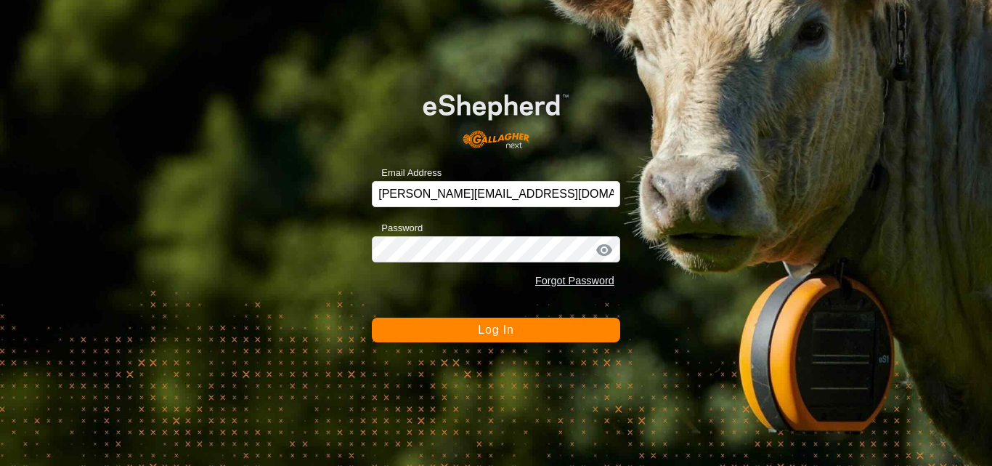
click at [494, 333] on span "Log In" at bounding box center [496, 329] width 36 height 12
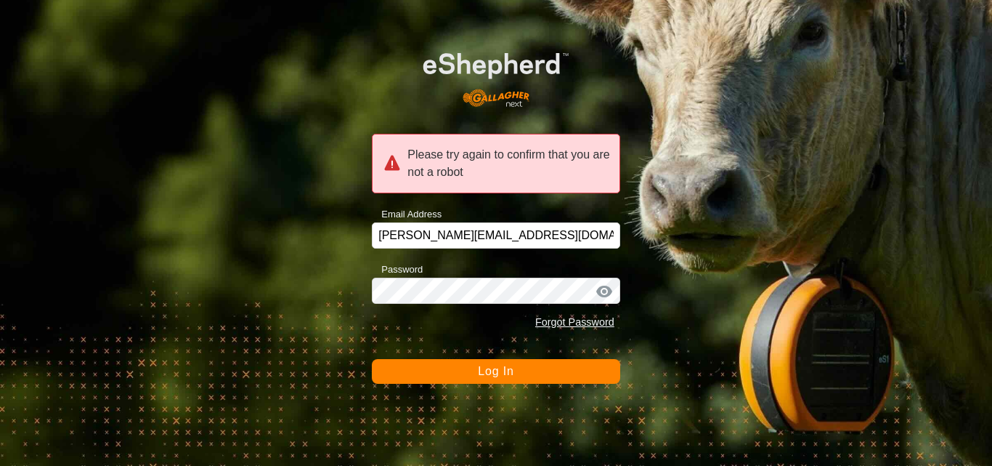
click at [503, 368] on span "Log In" at bounding box center [496, 371] width 36 height 12
click at [501, 375] on span "Log In" at bounding box center [496, 371] width 36 height 12
click at [505, 371] on span "Log In" at bounding box center [496, 371] width 36 height 12
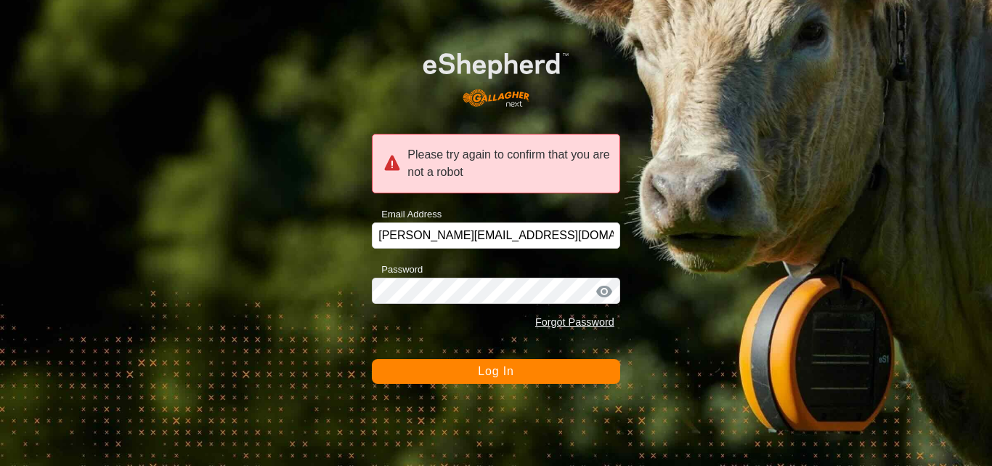
click at [505, 371] on span "Log In" at bounding box center [496, 371] width 36 height 12
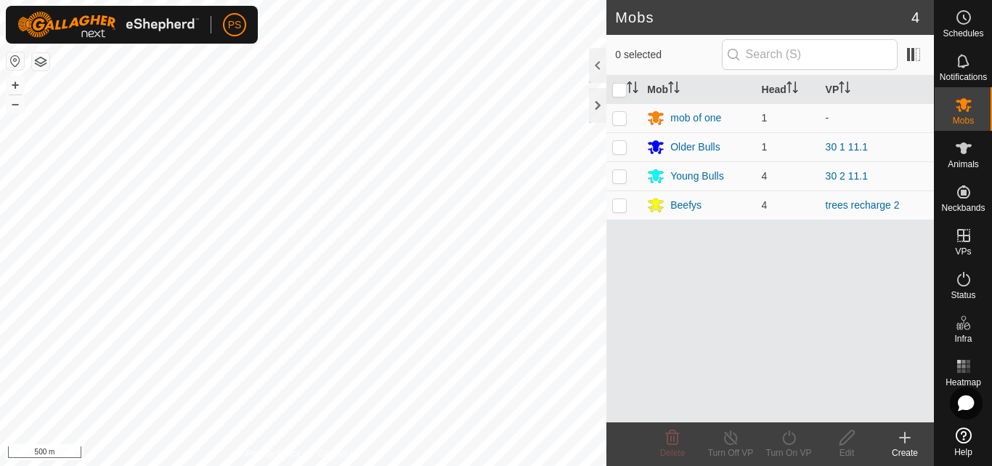
click at [15, 61] on button "button" at bounding box center [15, 60] width 17 height 17
click at [676, 205] on div "Beefys" at bounding box center [685, 205] width 31 height 15
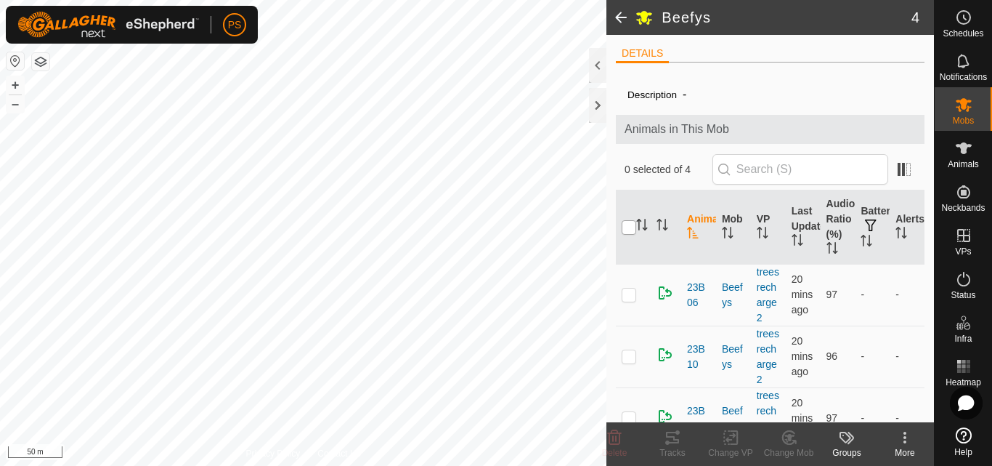
click at [627, 229] on input "checkbox" at bounding box center [629, 227] width 15 height 15
checkbox input "true"
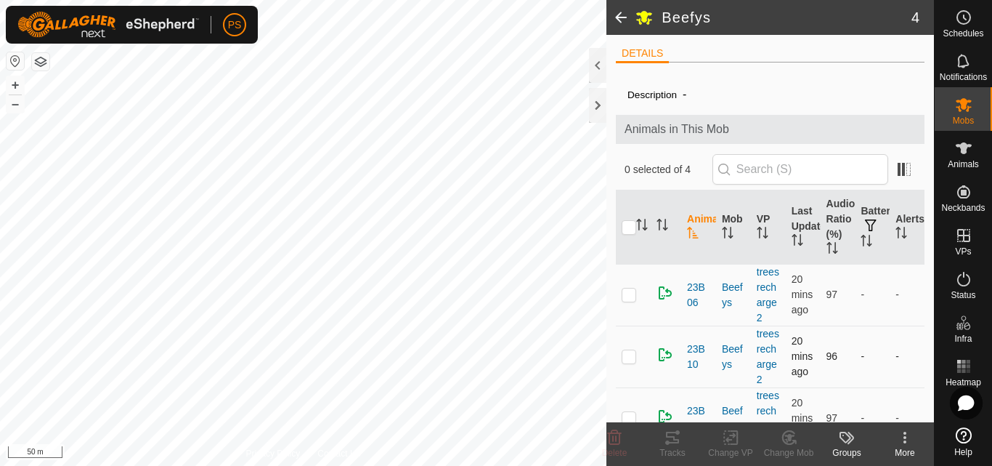
checkbox input "true"
click at [671, 440] on icon at bounding box center [672, 436] width 17 height 17
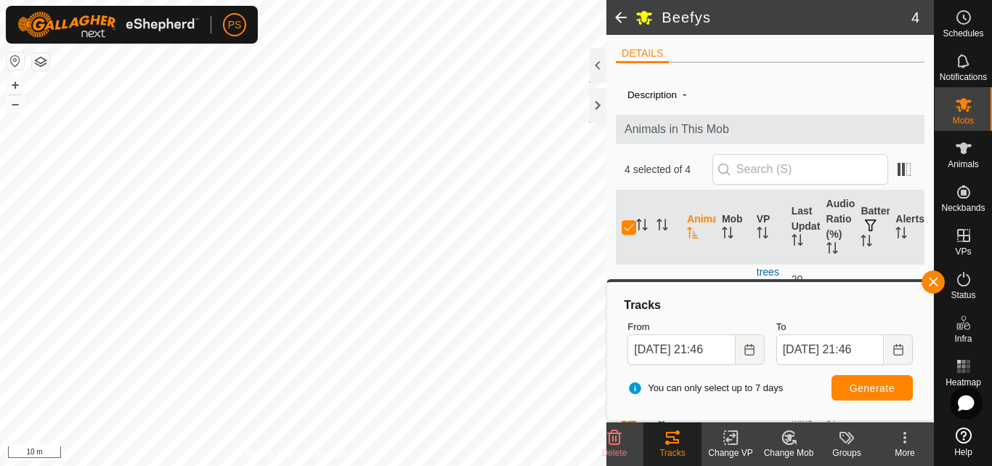
click at [618, 15] on span at bounding box center [620, 17] width 29 height 35
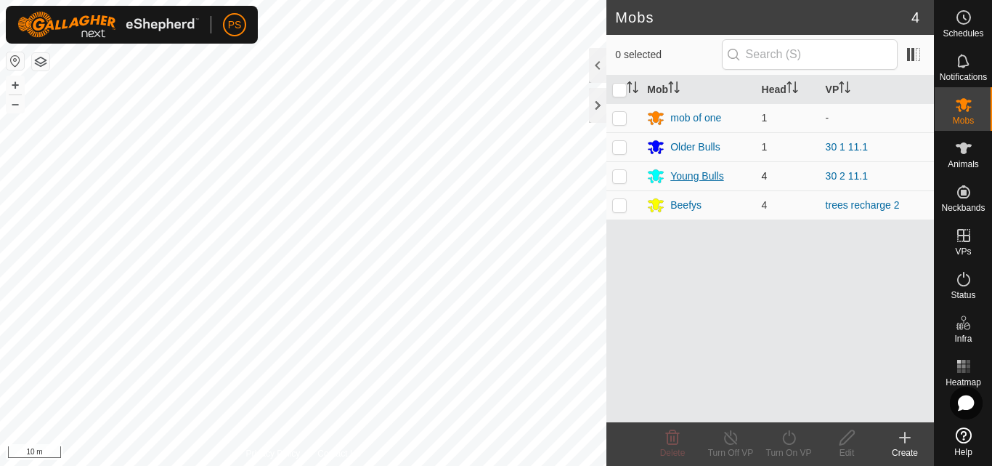
click at [696, 176] on div "Young Bulls" at bounding box center [696, 175] width 53 height 15
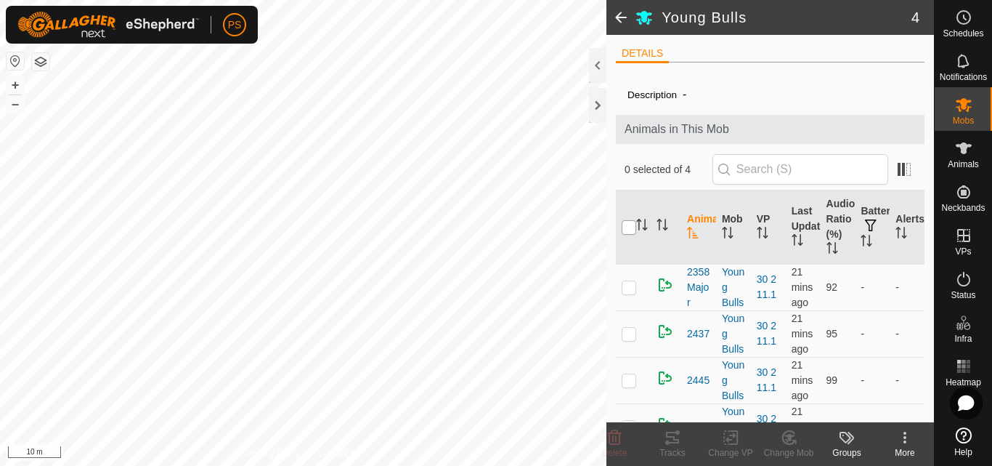
click at [628, 227] on input "checkbox" at bounding box center [629, 227] width 15 height 15
checkbox input "true"
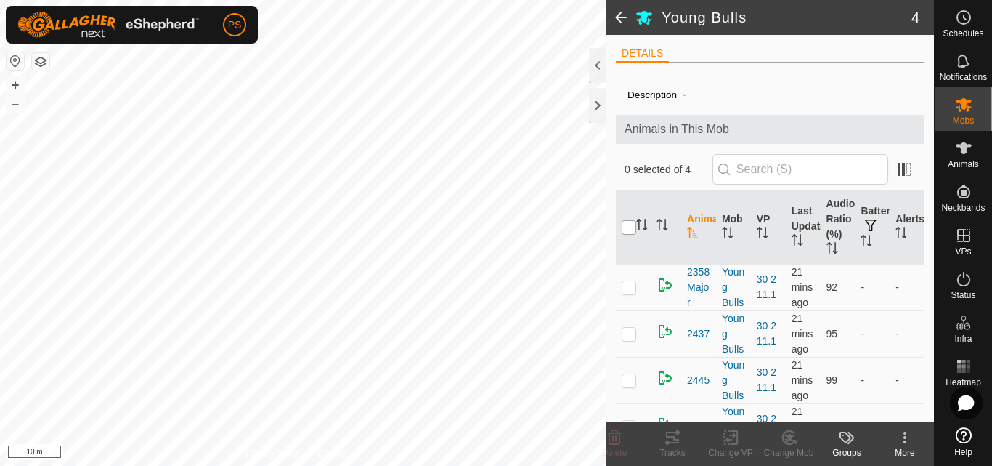
checkbox input "true"
click at [675, 437] on icon at bounding box center [672, 437] width 13 height 12
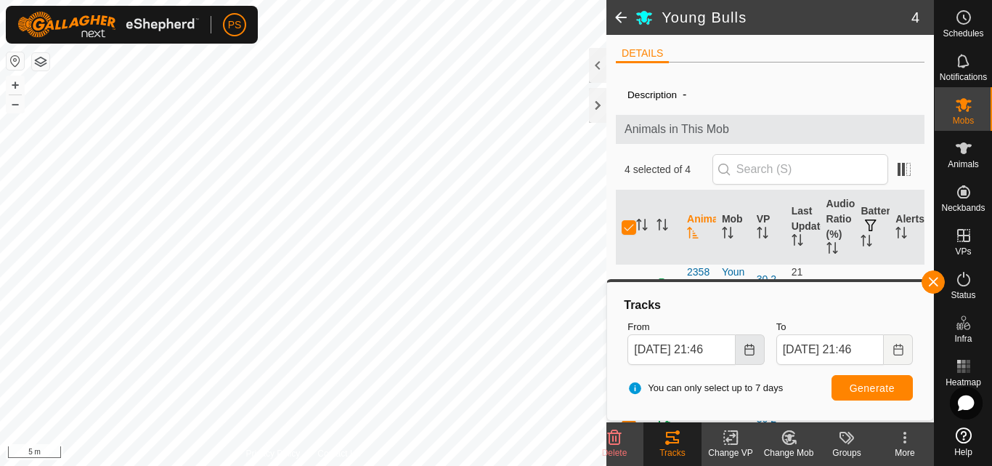
click at [749, 350] on icon "Choose Date" at bounding box center [750, 350] width 12 height 12
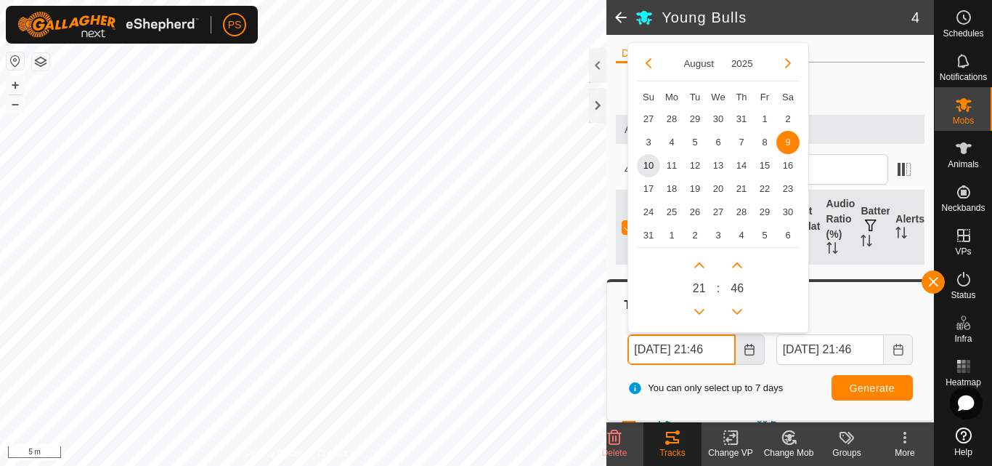
scroll to position [0, 7]
click at [702, 311] on button "Previous Hour" at bounding box center [699, 310] width 23 height 23
click at [702, 312] on span "Previous Hour" at bounding box center [702, 312] width 0 height 0
click at [702, 311] on button "Previous Hour" at bounding box center [699, 310] width 23 height 23
click at [648, 164] on span "10" at bounding box center [648, 164] width 23 height 23
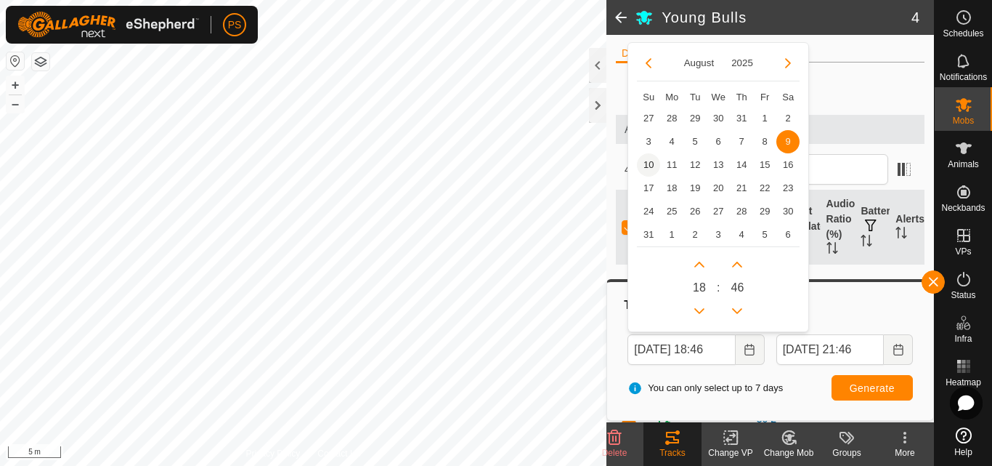
type input "[DATE] 18:46"
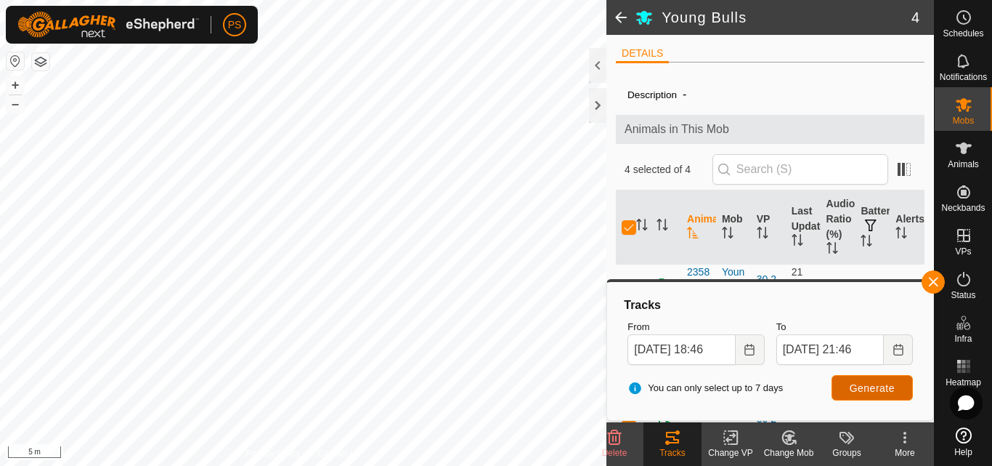
scroll to position [0, 0]
click at [862, 384] on span "Generate" at bounding box center [872, 388] width 45 height 12
click at [935, 281] on button "button" at bounding box center [933, 281] width 23 height 23
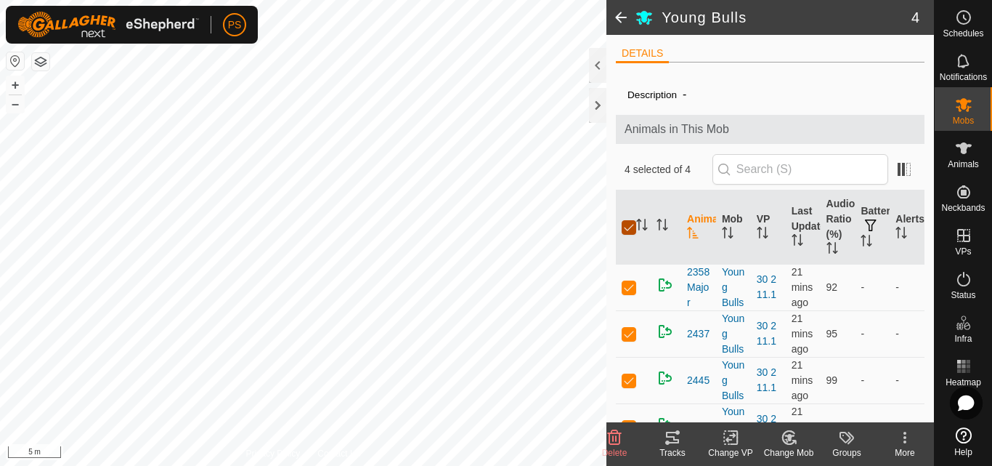
click at [631, 224] on input "checkbox" at bounding box center [629, 227] width 15 height 15
checkbox input "false"
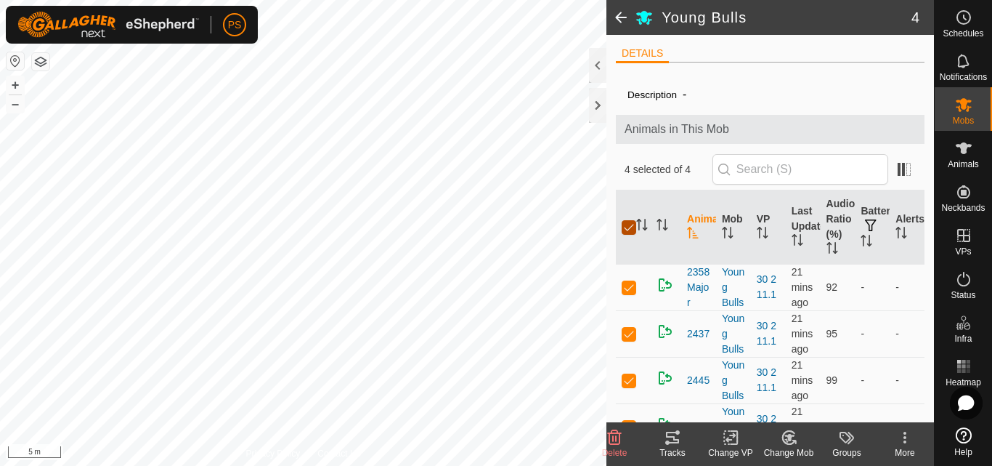
checkbox input "false"
click at [628, 293] on p-checkbox at bounding box center [629, 287] width 15 height 12
checkbox input "true"
click at [672, 439] on icon at bounding box center [672, 436] width 17 height 17
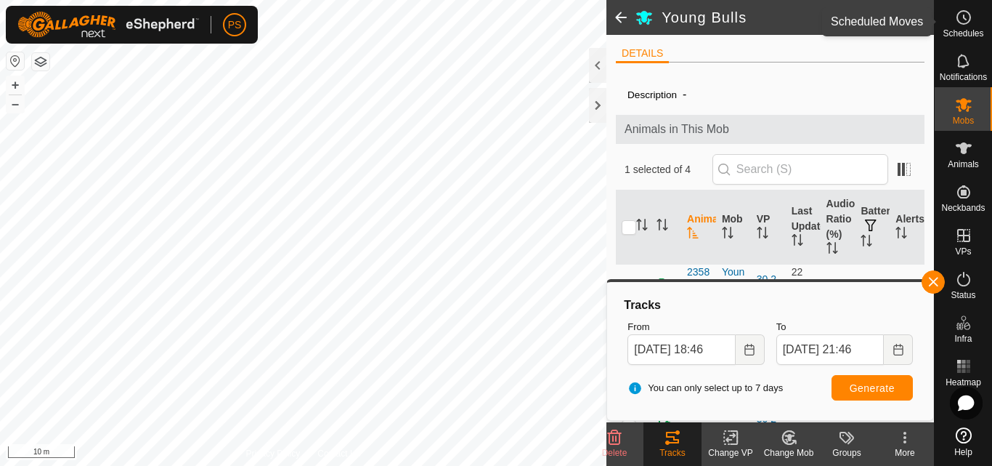
click at [964, 19] on icon at bounding box center [965, 17] width 2 height 4
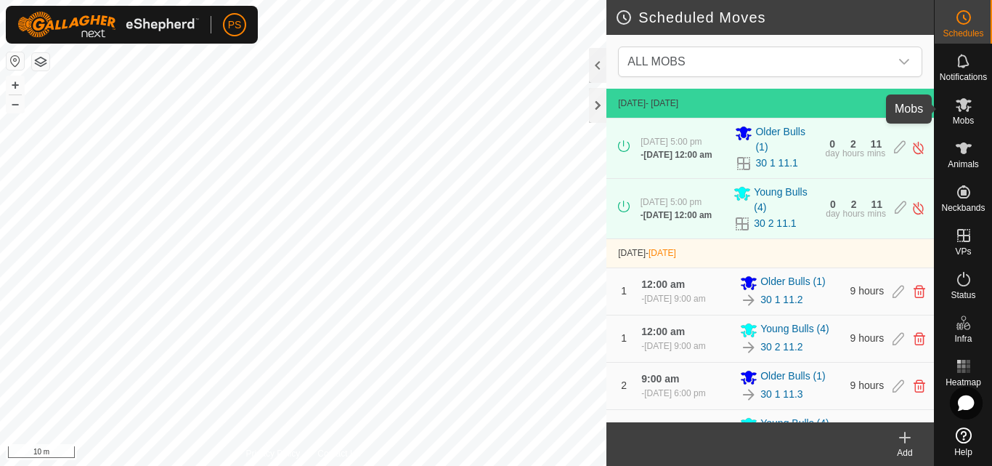
click at [966, 108] on icon at bounding box center [964, 105] width 16 height 14
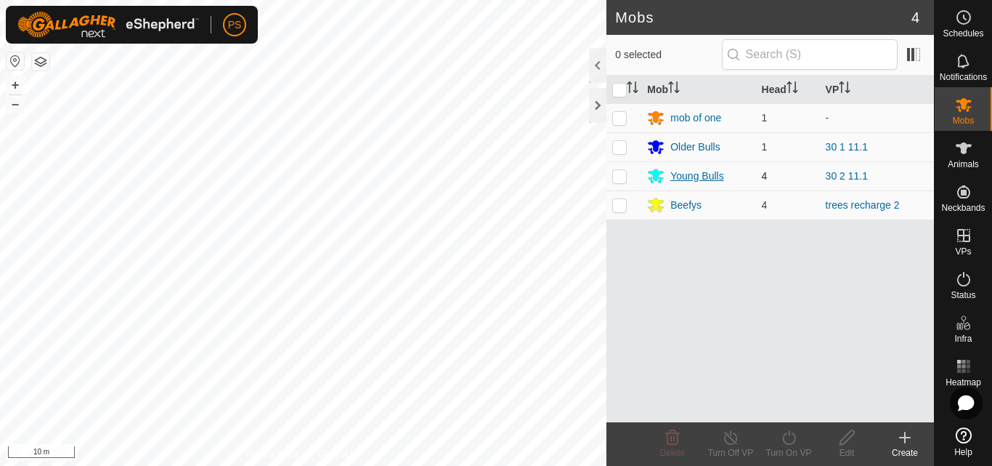
click at [695, 175] on div "Young Bulls" at bounding box center [696, 175] width 53 height 15
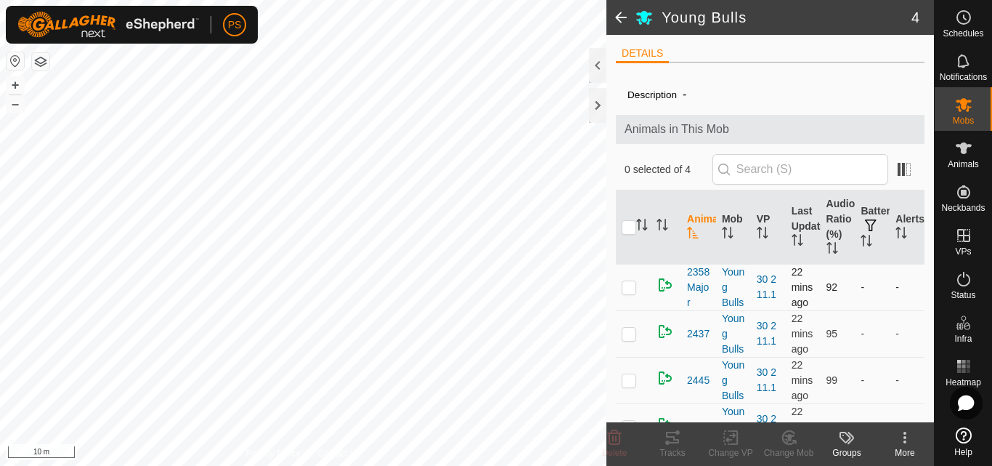
click at [629, 293] on p-checkbox at bounding box center [629, 287] width 15 height 12
checkbox input "true"
click at [673, 436] on icon at bounding box center [672, 437] width 13 height 12
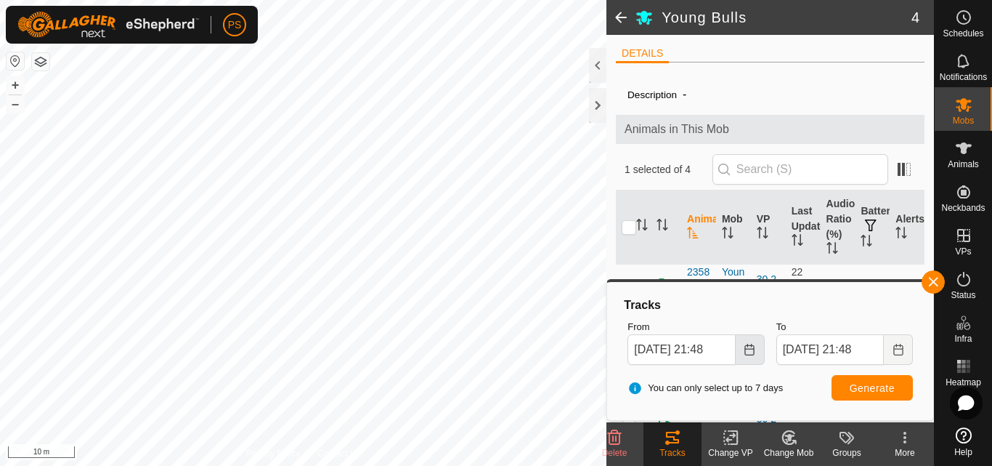
click at [750, 349] on icon "Choose Date" at bounding box center [750, 350] width 12 height 12
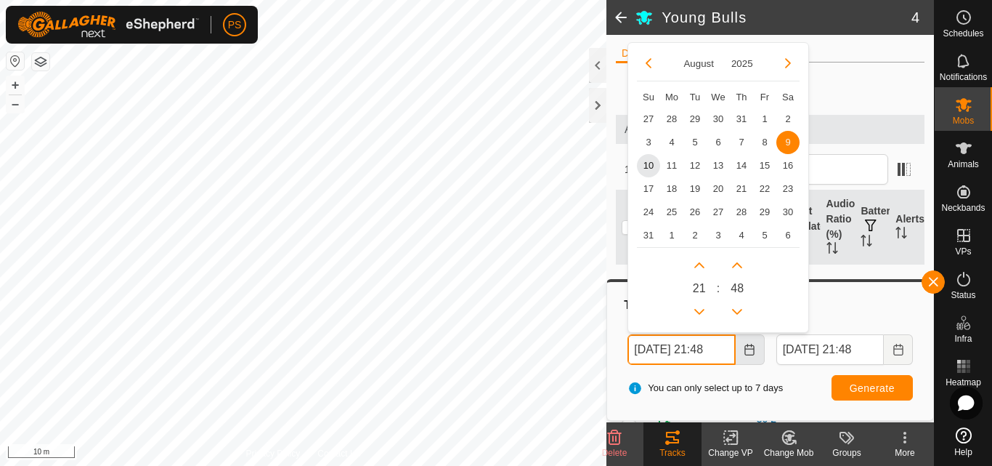
scroll to position [0, 7]
click at [701, 311] on button "Previous Hour" at bounding box center [699, 310] width 23 height 23
click at [702, 312] on span "Previous Hour" at bounding box center [702, 312] width 0 height 0
click at [701, 311] on button "Previous Hour" at bounding box center [699, 310] width 23 height 23
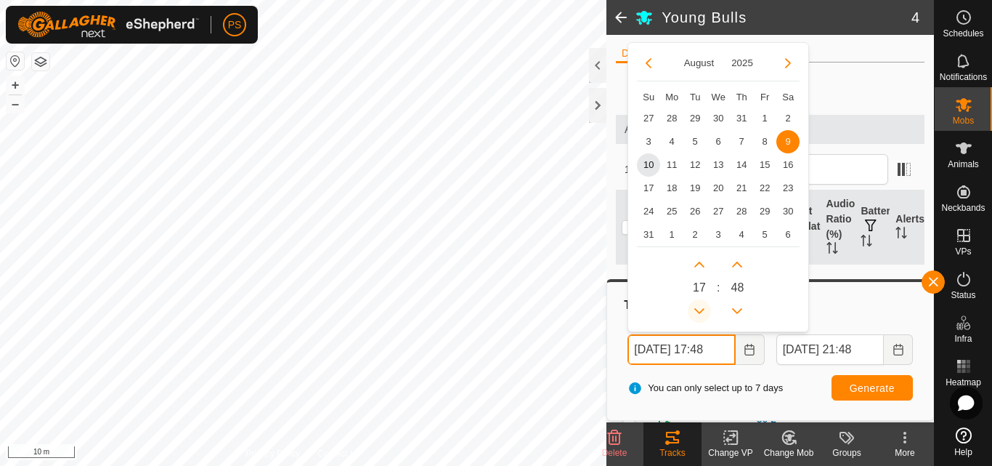
click at [701, 311] on button "Previous Hour" at bounding box center [699, 310] width 23 height 23
click at [702, 312] on span "Previous Hour" at bounding box center [702, 312] width 0 height 0
click at [704, 264] on button "Next Hour" at bounding box center [699, 264] width 23 height 23
click at [655, 166] on span "10" at bounding box center [648, 164] width 23 height 23
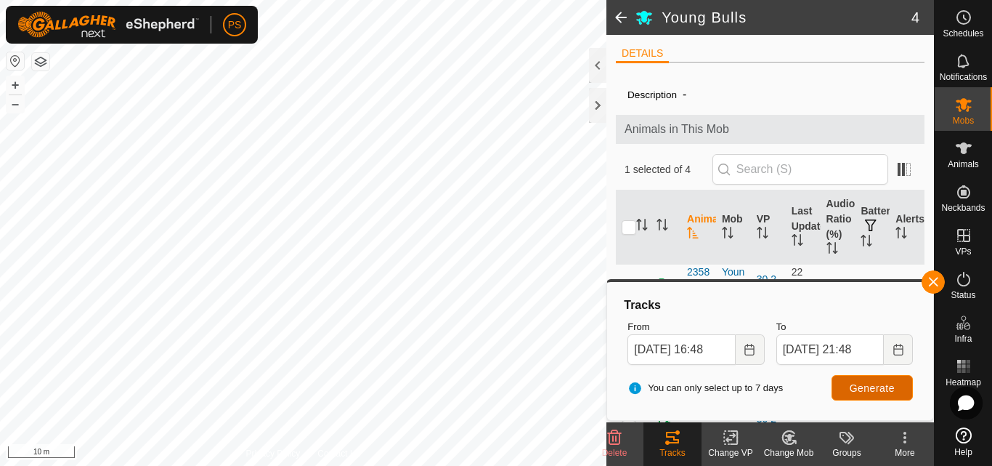
click at [875, 389] on span "Generate" at bounding box center [872, 388] width 45 height 12
click at [747, 351] on icon "Choose Date" at bounding box center [750, 350] width 12 height 12
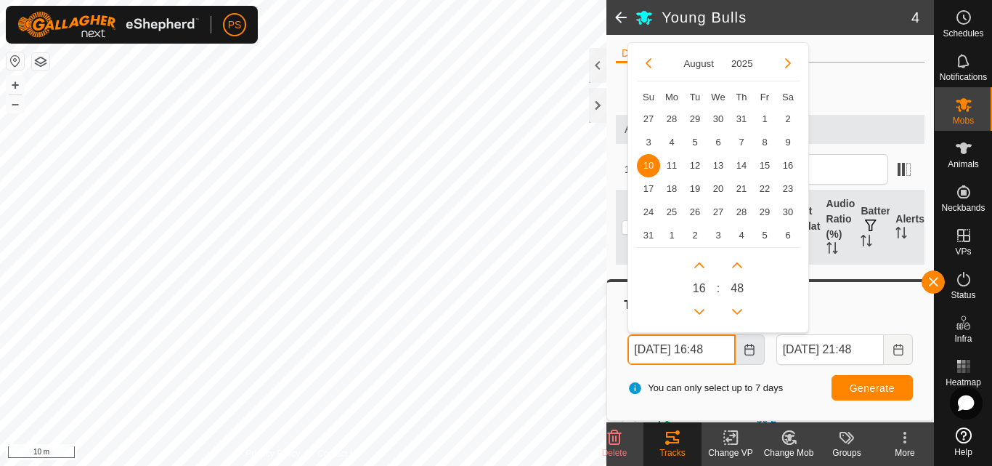
scroll to position [0, 7]
click at [702, 307] on button "Previous Hour" at bounding box center [699, 310] width 23 height 23
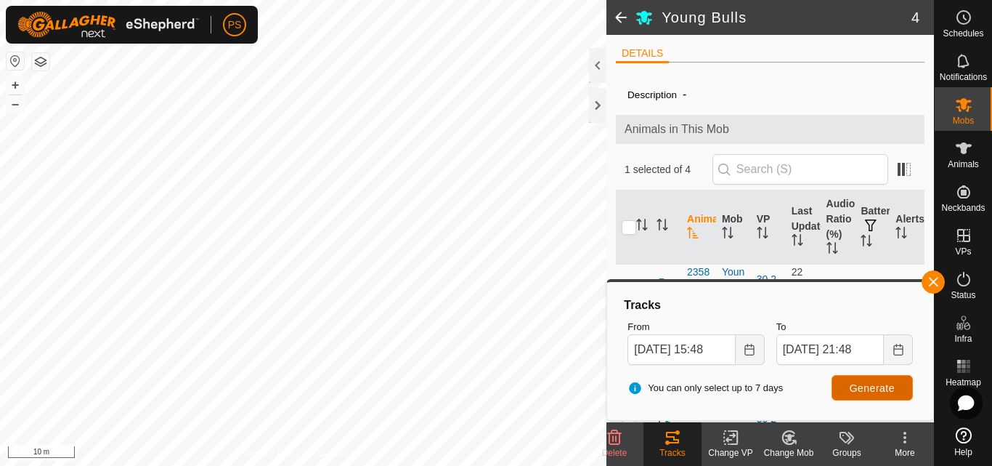
click at [869, 388] on span "Generate" at bounding box center [872, 388] width 45 height 12
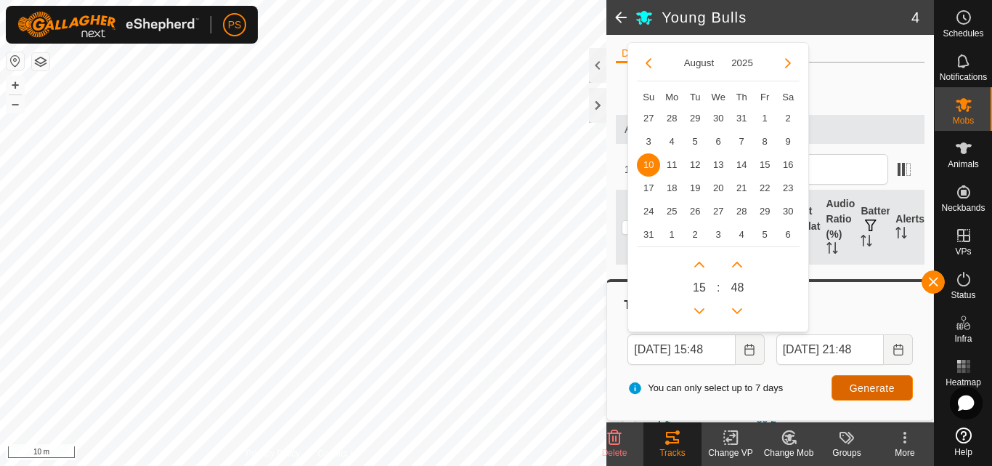
scroll to position [0, 0]
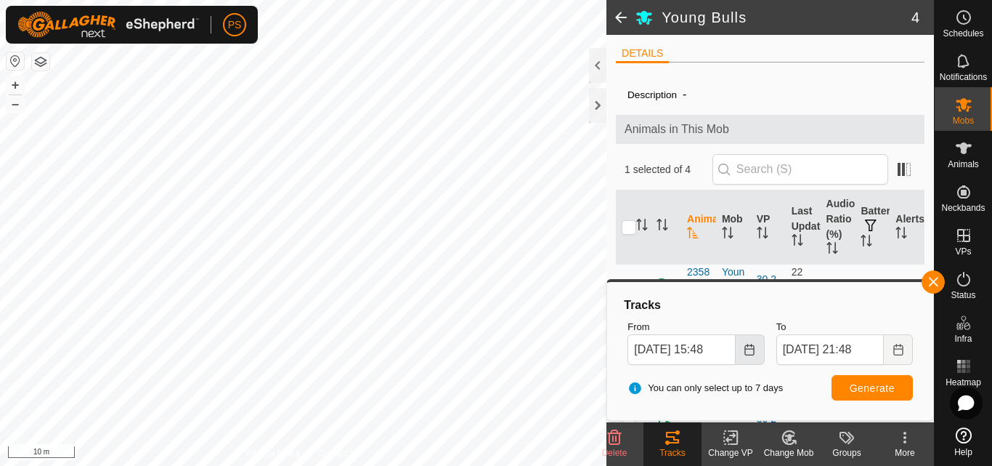
click at [753, 348] on icon "Choose Date" at bounding box center [748, 350] width 9 height 12
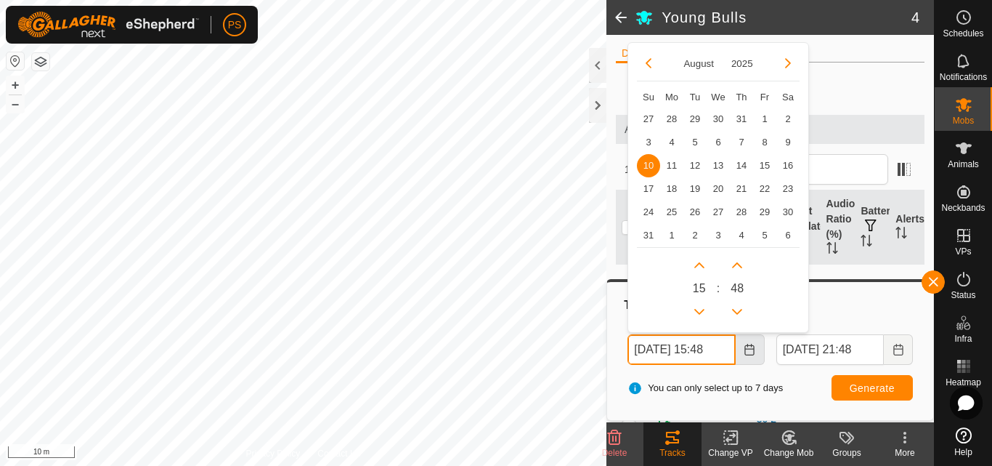
scroll to position [0, 7]
click at [700, 309] on button "Previous Hour" at bounding box center [699, 310] width 23 height 23
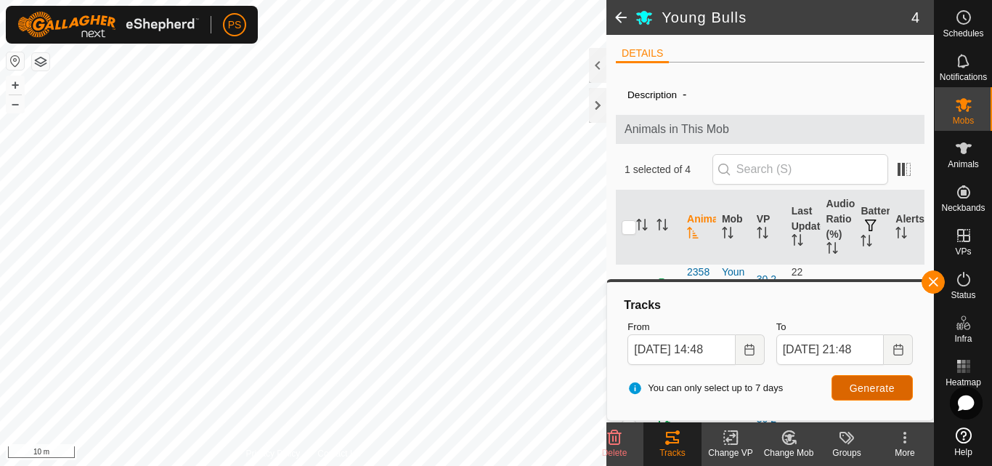
scroll to position [0, 0]
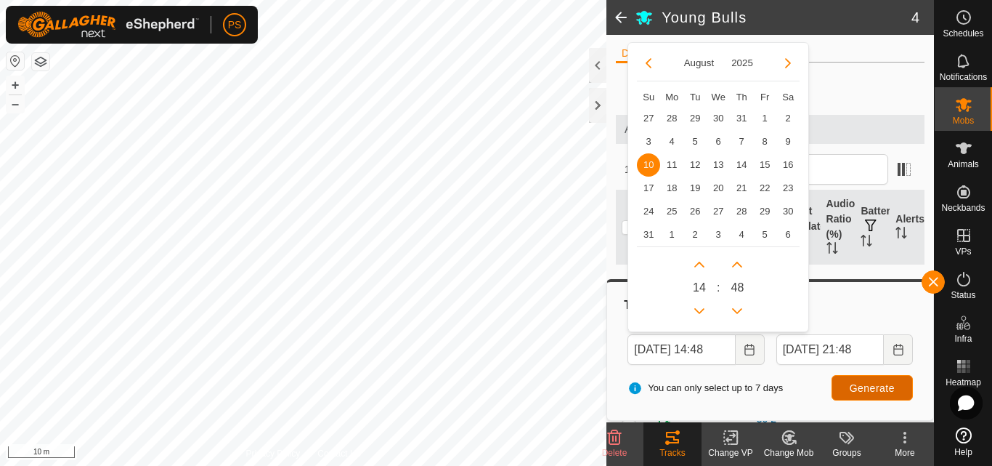
click at [880, 387] on span "Generate" at bounding box center [872, 388] width 45 height 12
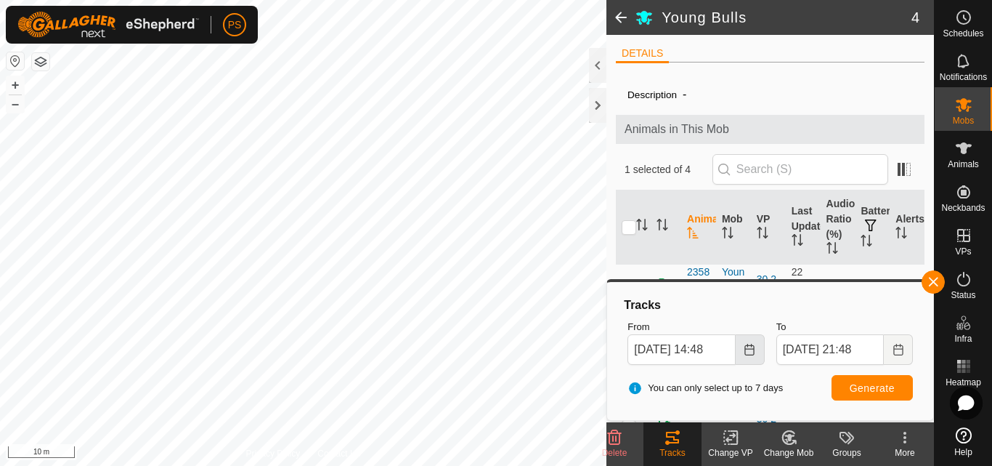
click at [755, 349] on icon "Choose Date" at bounding box center [750, 350] width 12 height 12
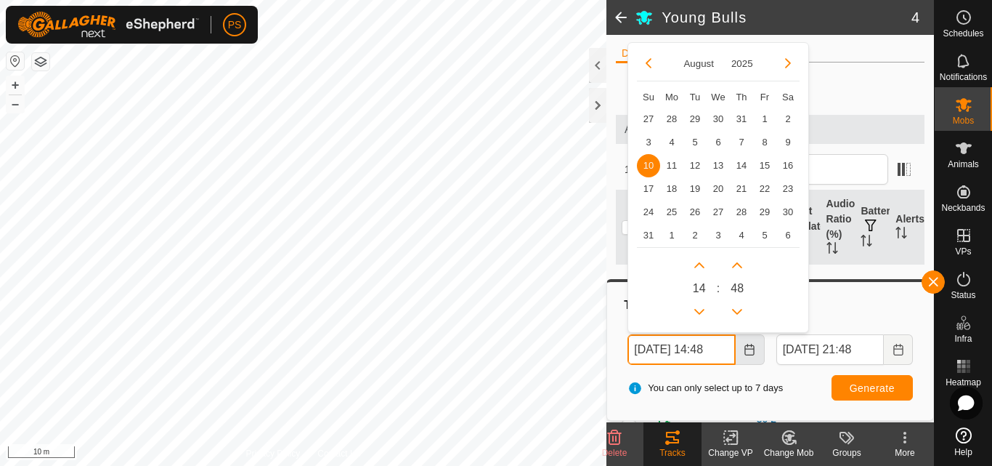
scroll to position [0, 7]
click at [702, 309] on button "Previous Hour" at bounding box center [699, 310] width 23 height 23
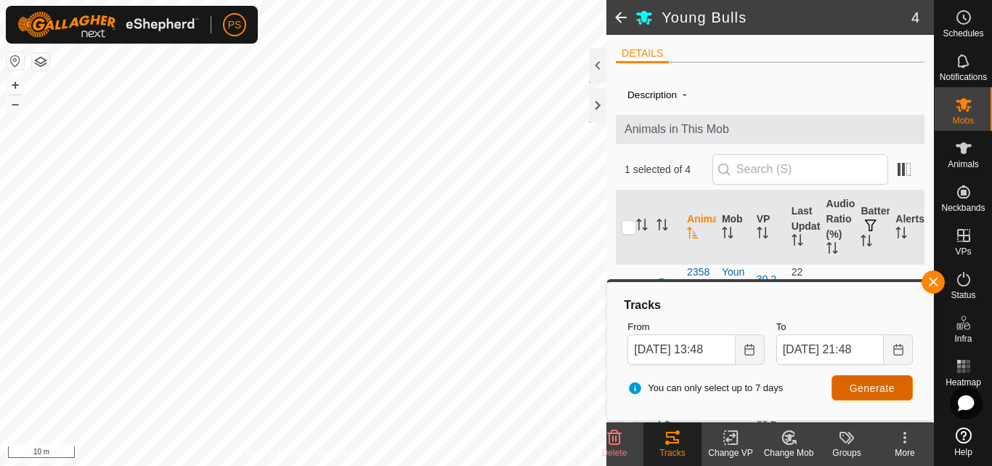
scroll to position [0, 0]
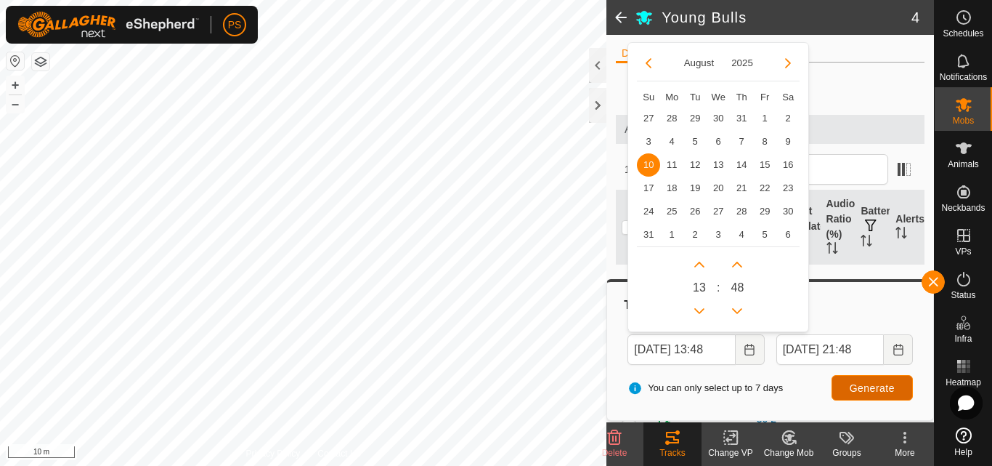
click at [869, 387] on span "Generate" at bounding box center [872, 388] width 45 height 12
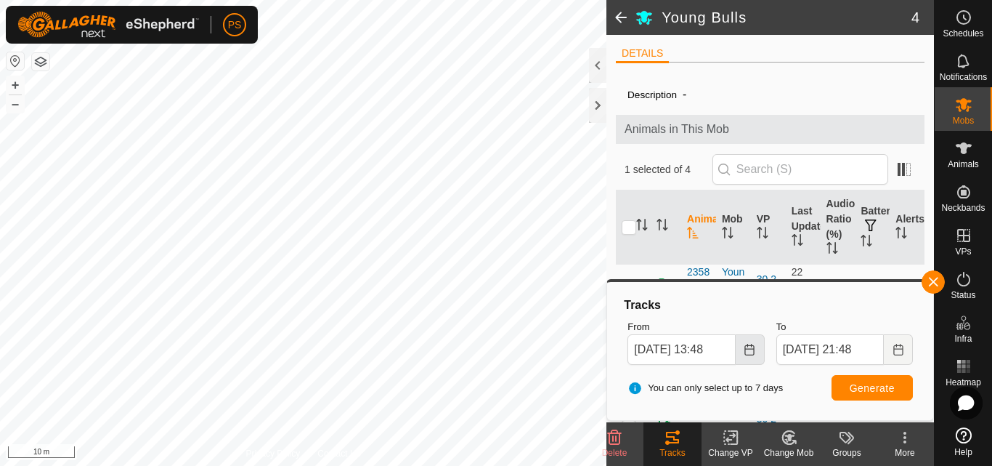
click at [751, 349] on icon "Choose Date" at bounding box center [748, 350] width 9 height 12
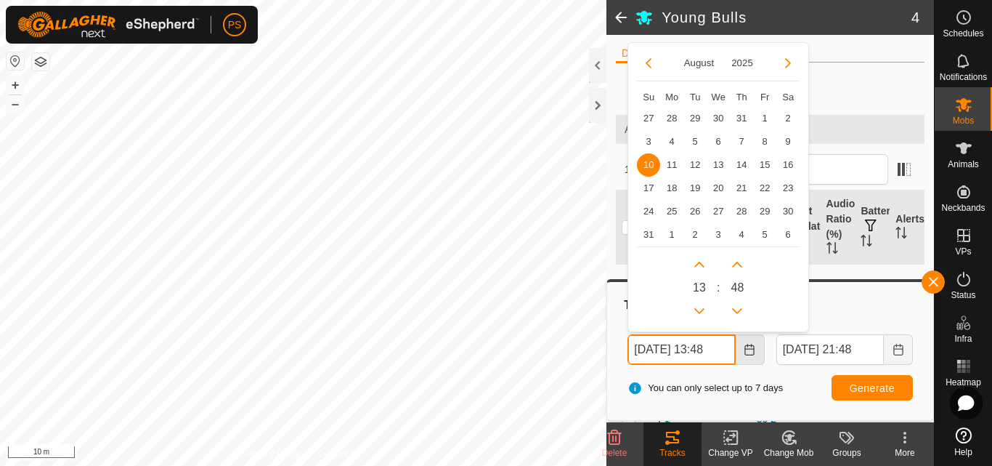
scroll to position [0, 7]
click at [704, 308] on button "Previous Hour" at bounding box center [699, 310] width 23 height 23
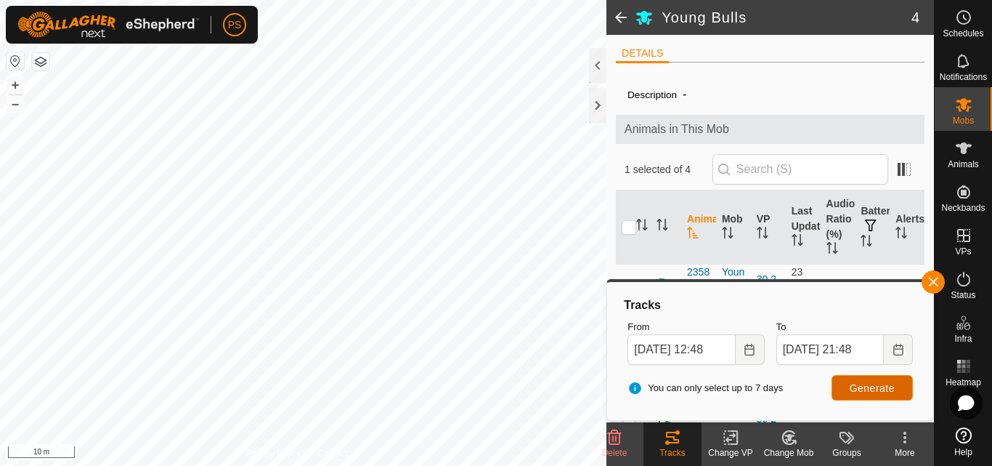
scroll to position [0, 0]
click at [866, 386] on span "Generate" at bounding box center [872, 388] width 45 height 12
click at [751, 350] on icon "Choose Date" at bounding box center [750, 350] width 12 height 12
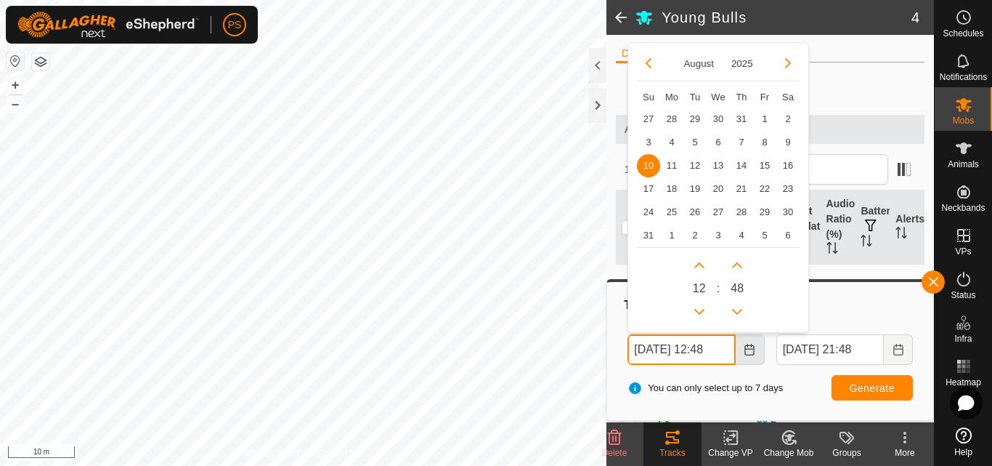
scroll to position [0, 7]
click at [702, 307] on button "Previous Hour" at bounding box center [699, 310] width 23 height 23
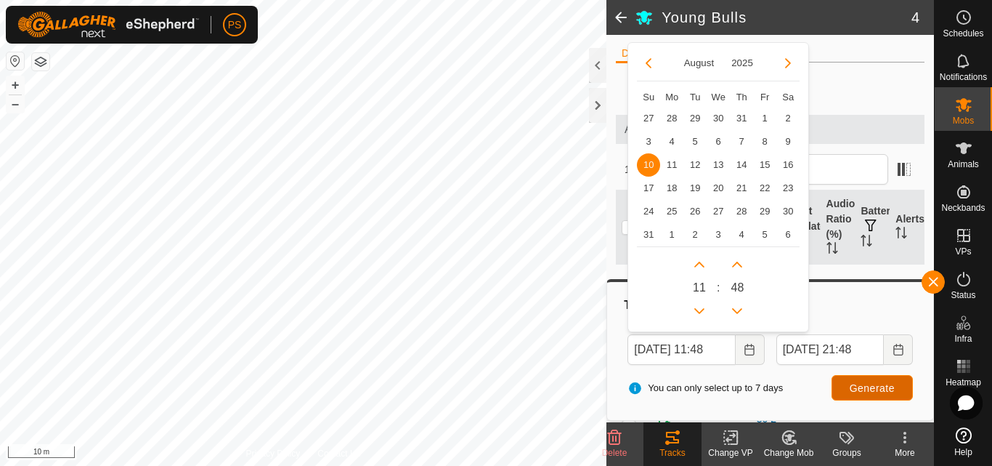
scroll to position [0, 0]
click at [866, 386] on span "Generate" at bounding box center [872, 388] width 45 height 12
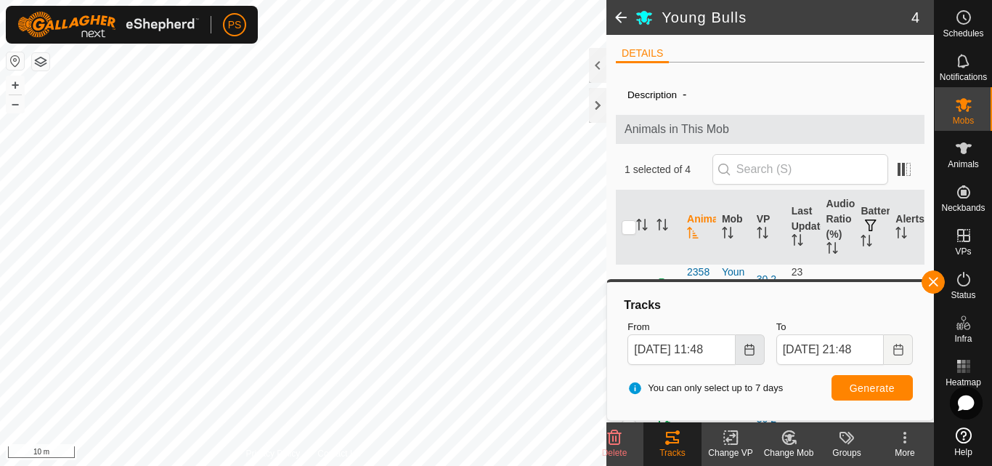
click at [749, 352] on icon "Choose Date" at bounding box center [750, 350] width 12 height 12
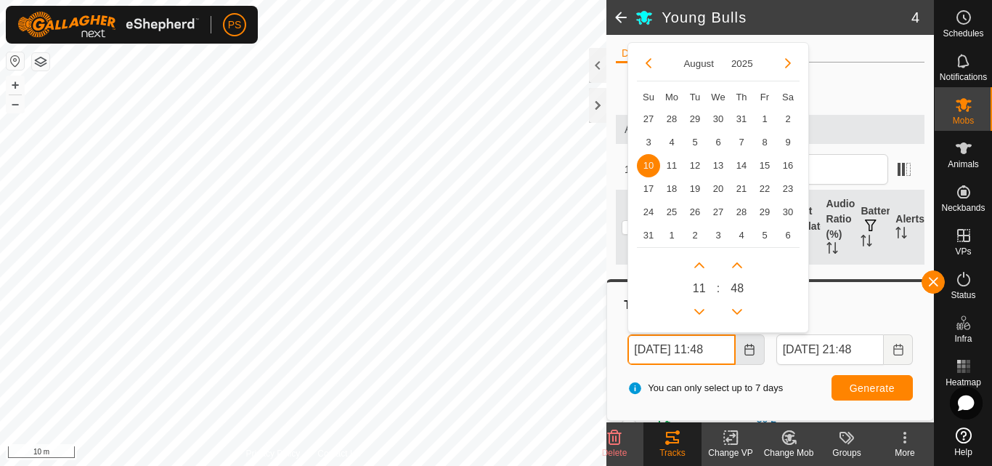
scroll to position [0, 6]
click at [741, 264] on button "Next Minute" at bounding box center [736, 264] width 23 height 23
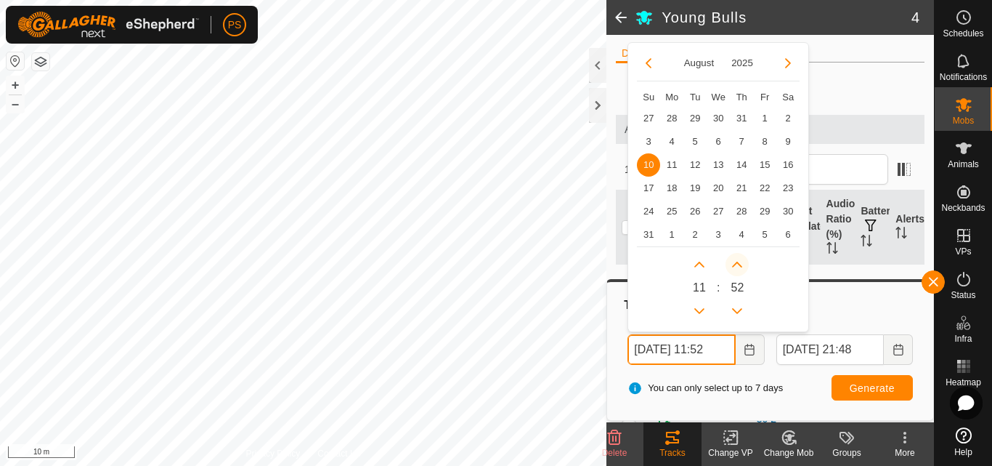
click at [741, 264] on icon "Next Minute" at bounding box center [737, 265] width 12 height 12
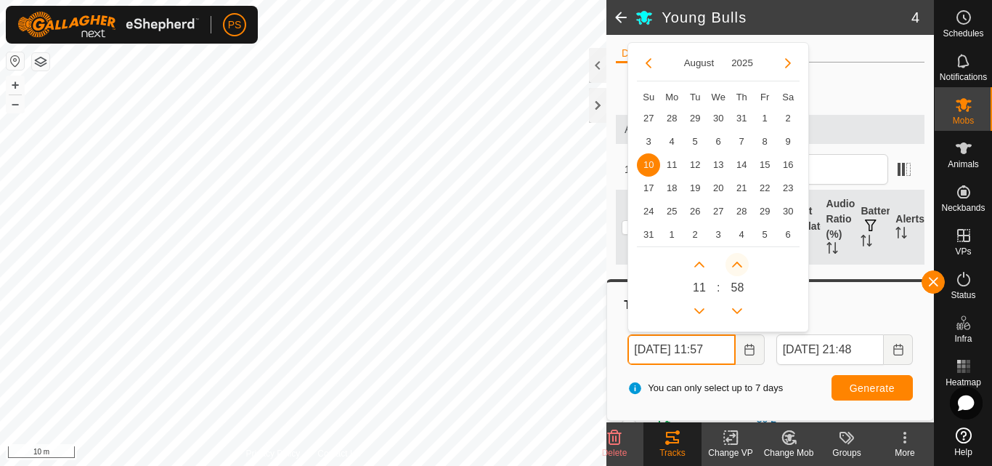
click at [741, 264] on icon "Next Minute" at bounding box center [737, 265] width 12 height 12
click at [741, 264] on button "Next Minute" at bounding box center [736, 264] width 23 height 23
click at [705, 267] on button "Next Hour" at bounding box center [699, 264] width 23 height 23
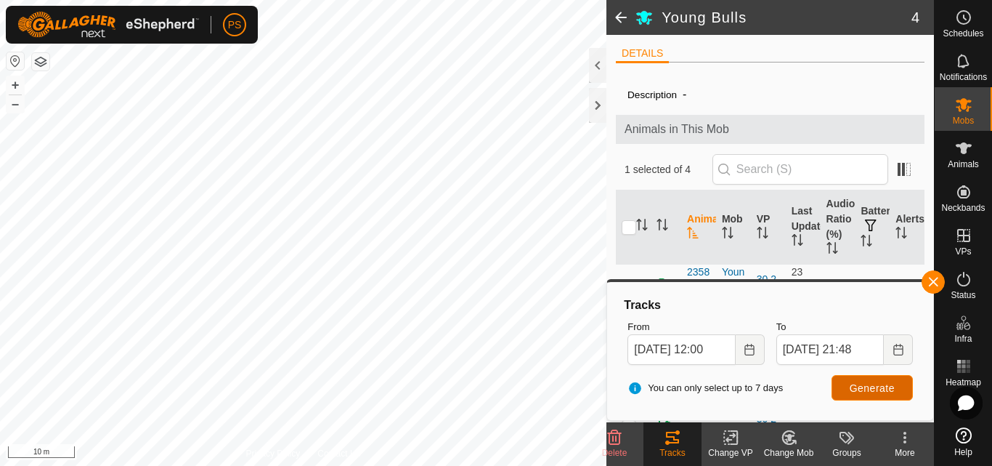
scroll to position [0, 0]
click at [871, 388] on span "Generate" at bounding box center [872, 388] width 45 height 12
click at [752, 349] on icon "Choose Date" at bounding box center [750, 350] width 12 height 12
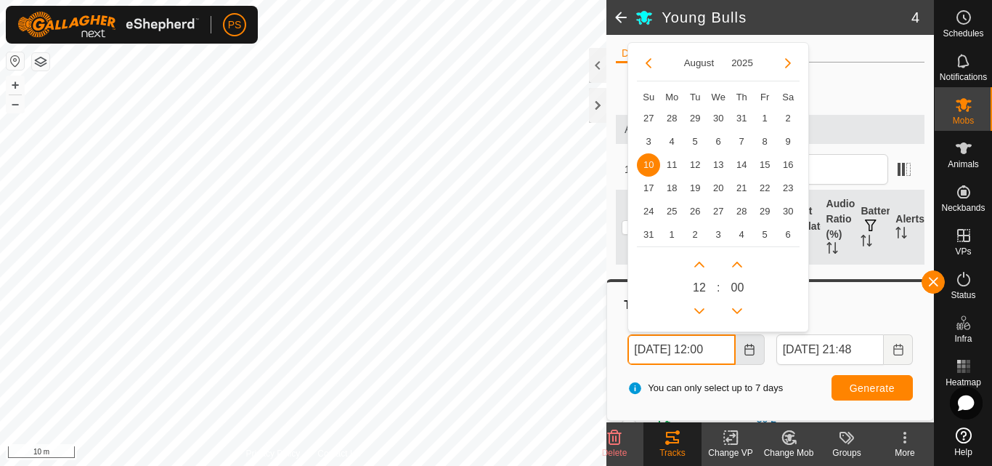
scroll to position [0, 7]
click at [701, 261] on button "Next Hour" at bounding box center [699, 264] width 23 height 23
type input "[DATE] 13:00"
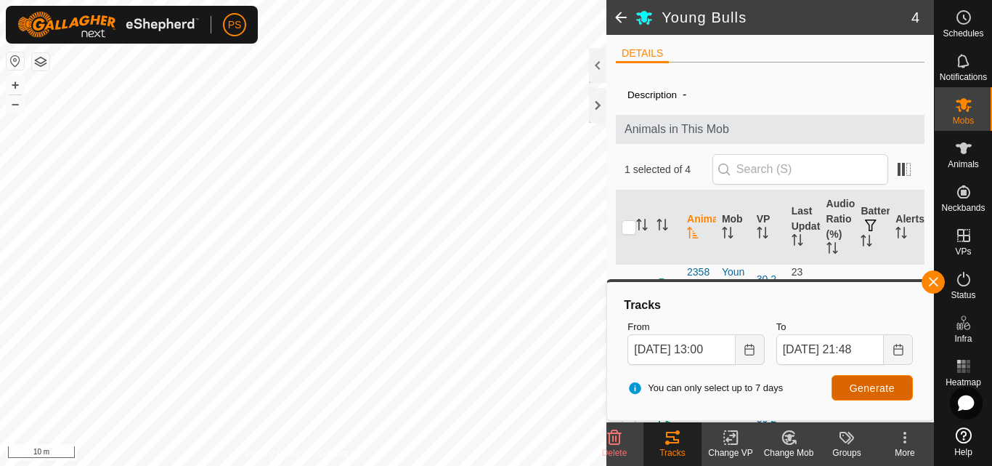
click at [866, 386] on span "Generate" at bounding box center [872, 388] width 45 height 12
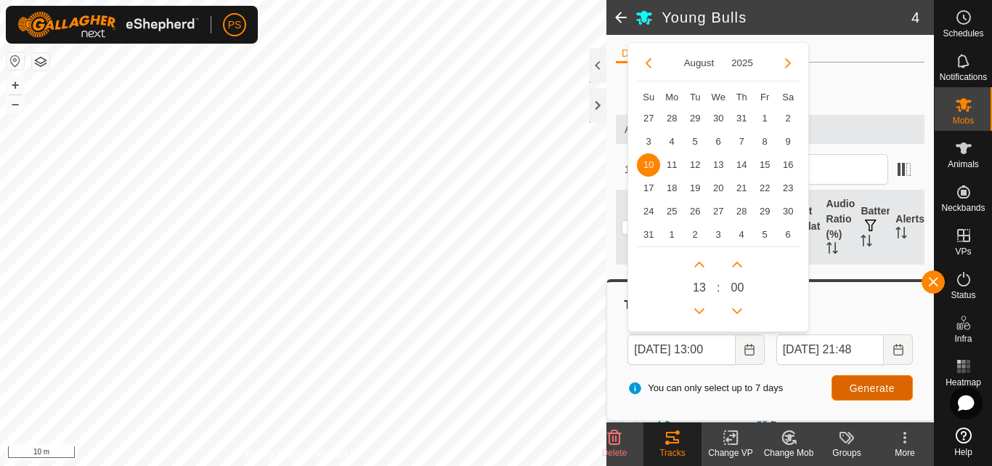
scroll to position [0, 0]
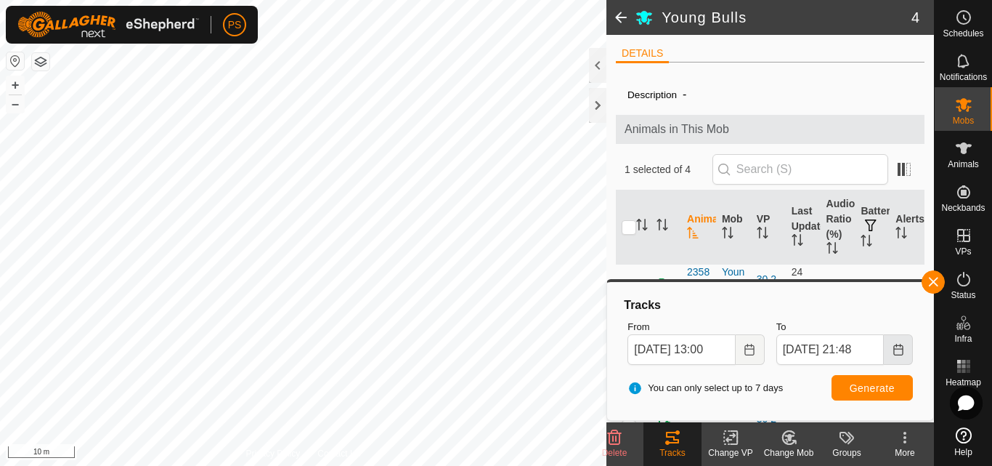
click at [900, 346] on icon "Choose Date" at bounding box center [897, 350] width 9 height 12
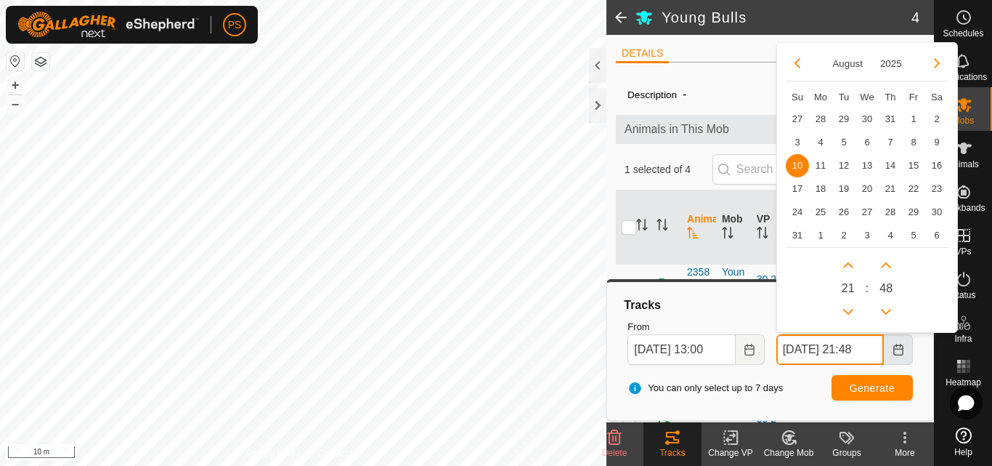
scroll to position [0, 7]
click at [848, 304] on button "Previous Hour" at bounding box center [847, 310] width 23 height 23
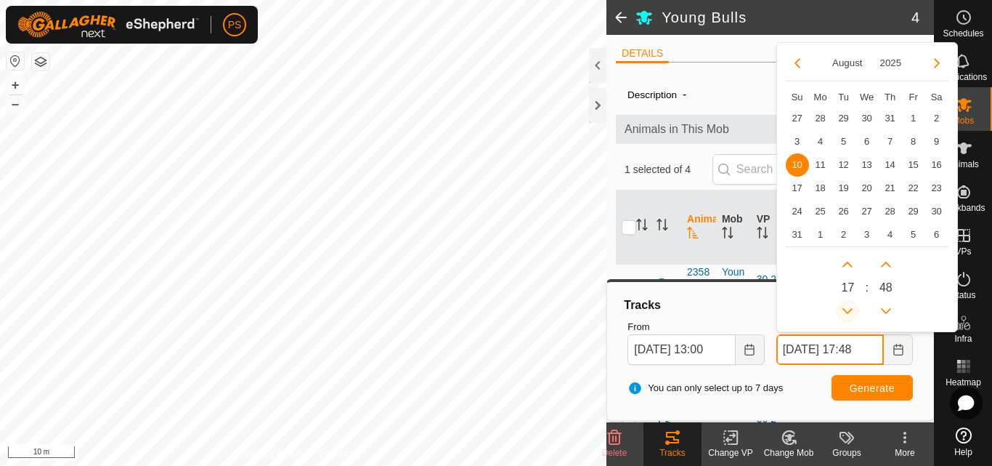
click at [848, 305] on button "Previous Hour" at bounding box center [847, 310] width 23 height 23
click at [848, 305] on icon "Previous Hour" at bounding box center [848, 311] width 12 height 12
click at [848, 306] on icon "Previous Hour" at bounding box center [848, 311] width 12 height 12
click at [890, 265] on button "Next Minute" at bounding box center [885, 264] width 23 height 23
click at [890, 266] on span "Next Minute" at bounding box center [890, 266] width 0 height 0
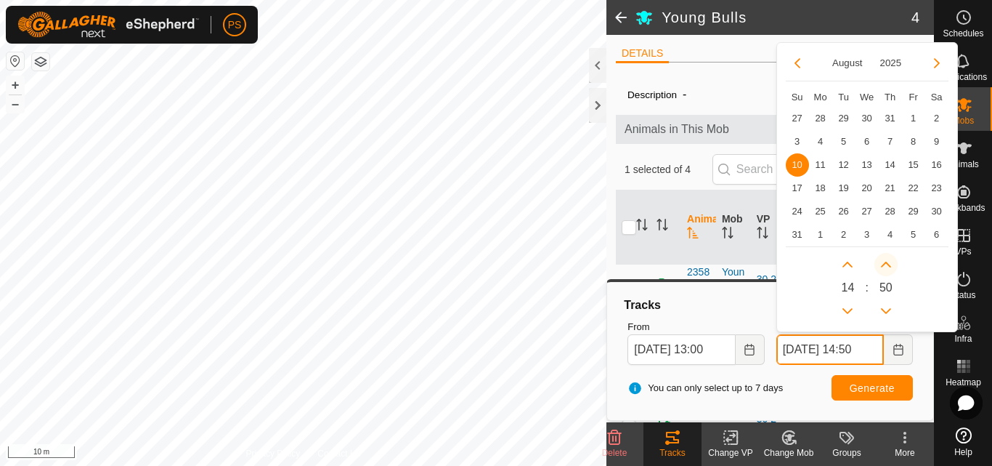
click at [890, 265] on button "Next Minute" at bounding box center [885, 264] width 23 height 23
click at [890, 265] on icon "Next Minute" at bounding box center [886, 264] width 10 height 6
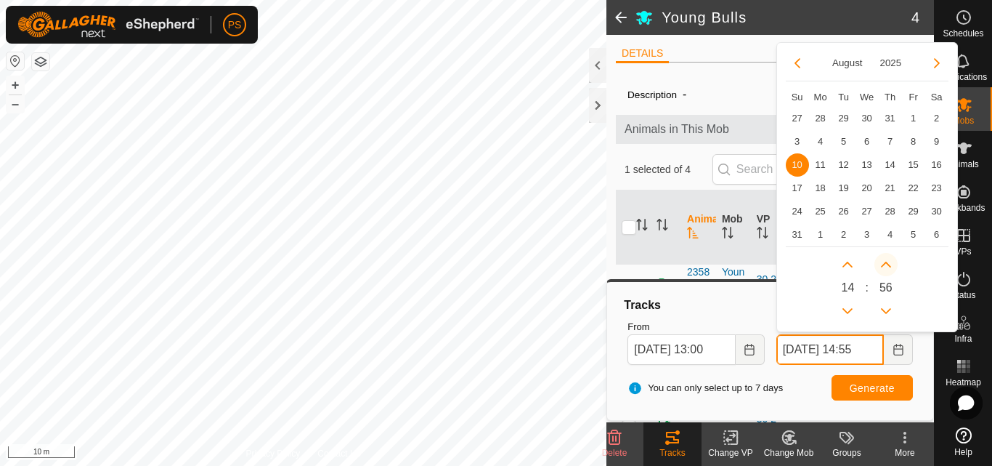
click at [890, 265] on icon "Next Minute" at bounding box center [886, 264] width 10 height 6
click at [890, 265] on button "Next Minute" at bounding box center [885, 264] width 23 height 23
click at [890, 265] on icon "Next Minute" at bounding box center [886, 264] width 10 height 6
click at [890, 265] on button "Next Minute" at bounding box center [885, 264] width 23 height 23
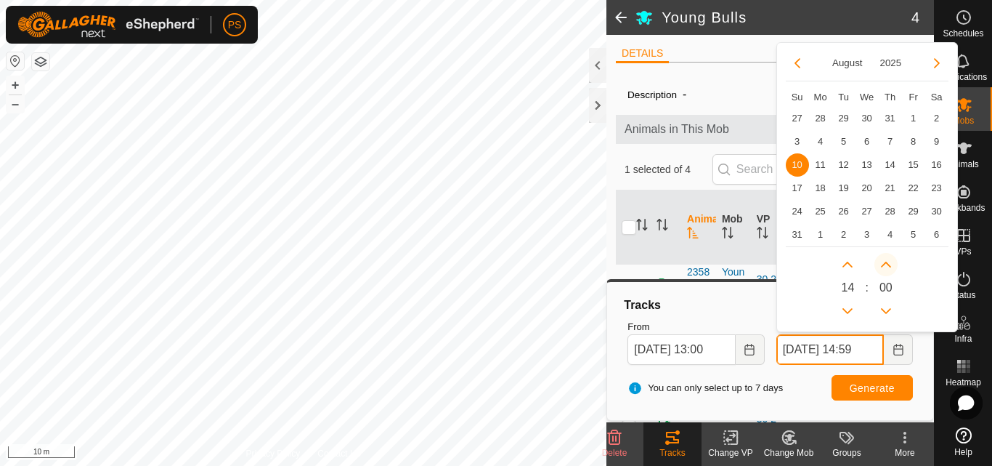
type input "[DATE] 14:00"
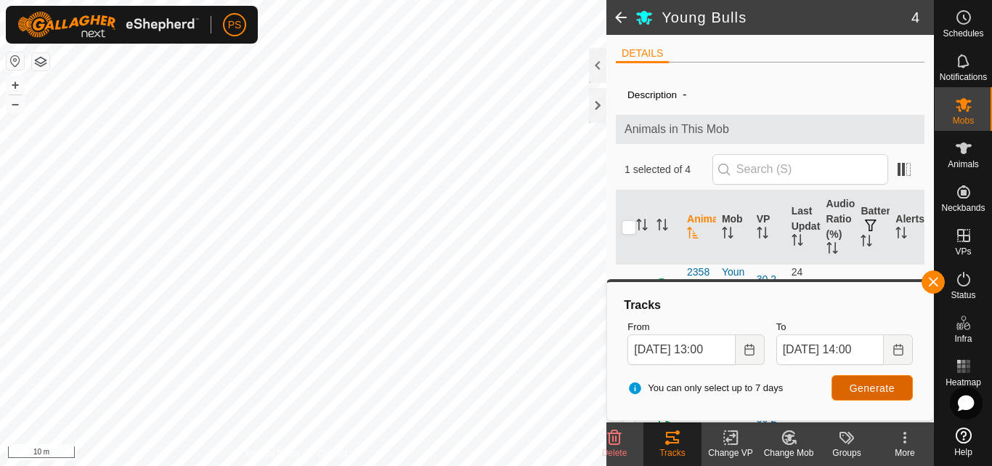
scroll to position [0, 0]
click at [885, 389] on span "Generate" at bounding box center [872, 388] width 45 height 12
click at [750, 349] on icon "Choose Date" at bounding box center [750, 350] width 12 height 12
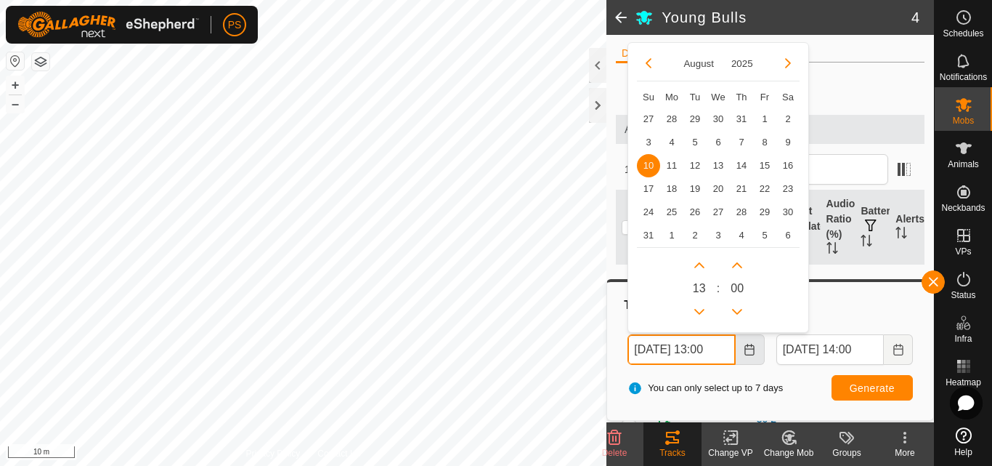
scroll to position [0, 7]
click at [697, 309] on button "Previous Hour" at bounding box center [699, 310] width 23 height 23
type input "[DATE] 12:00"
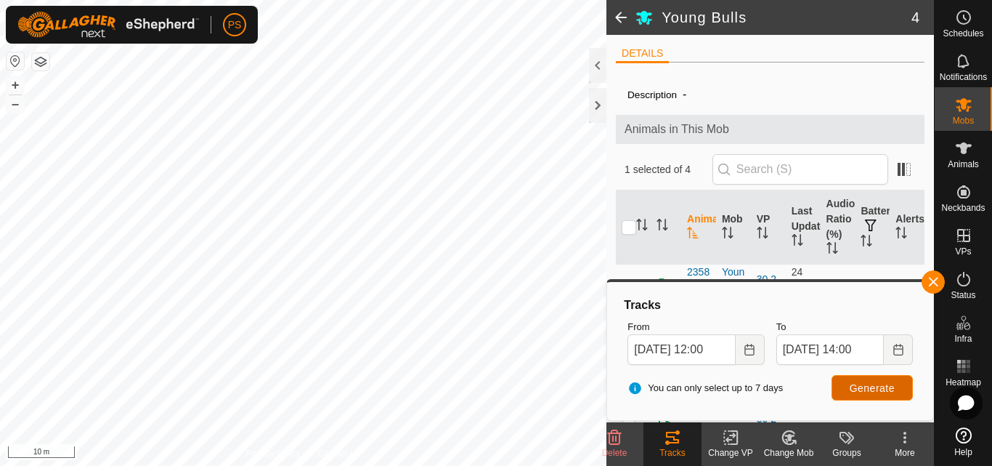
click at [869, 386] on span "Generate" at bounding box center [872, 388] width 45 height 12
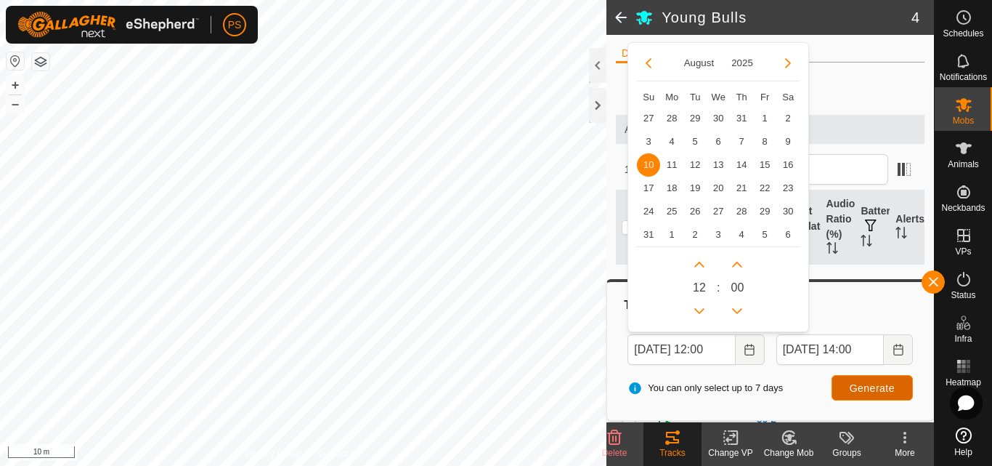
scroll to position [0, 0]
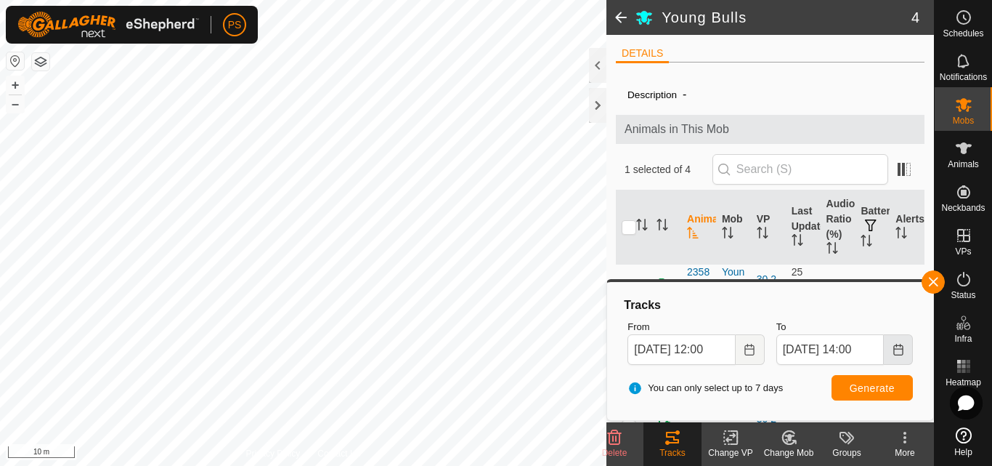
click at [895, 352] on icon "Choose Date" at bounding box center [899, 350] width 12 height 12
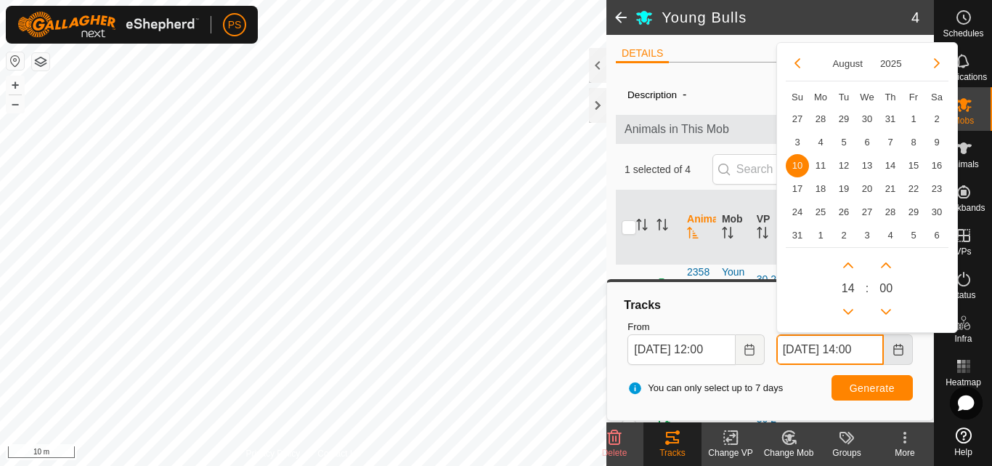
scroll to position [0, 7]
click at [853, 267] on button "Next Hour" at bounding box center [847, 264] width 23 height 23
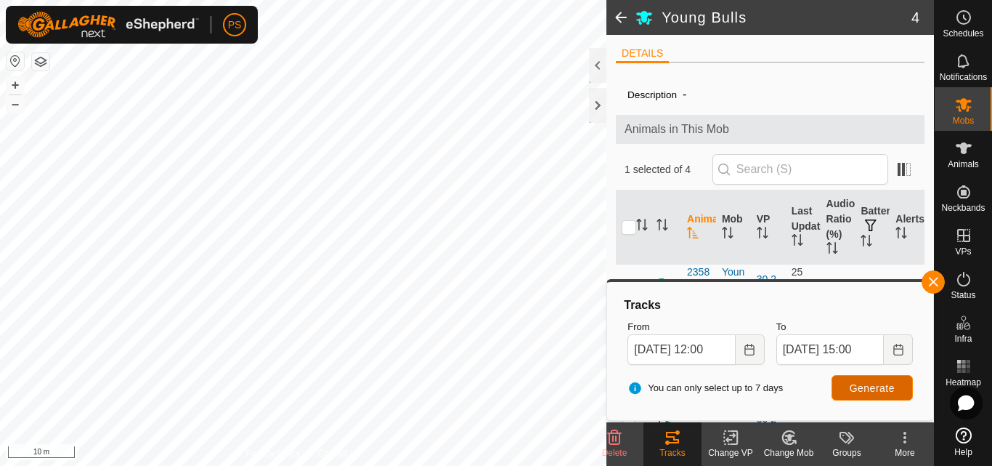
click at [879, 386] on span "Generate" at bounding box center [872, 388] width 45 height 12
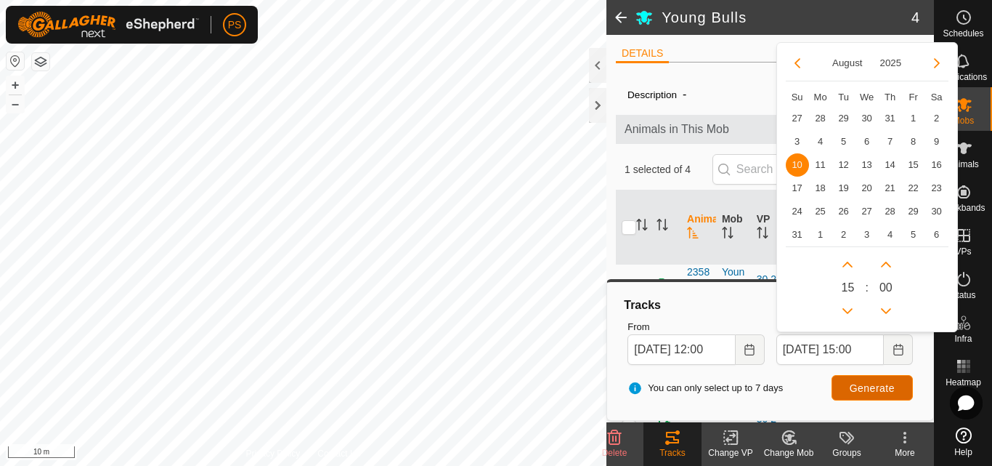
scroll to position [0, 0]
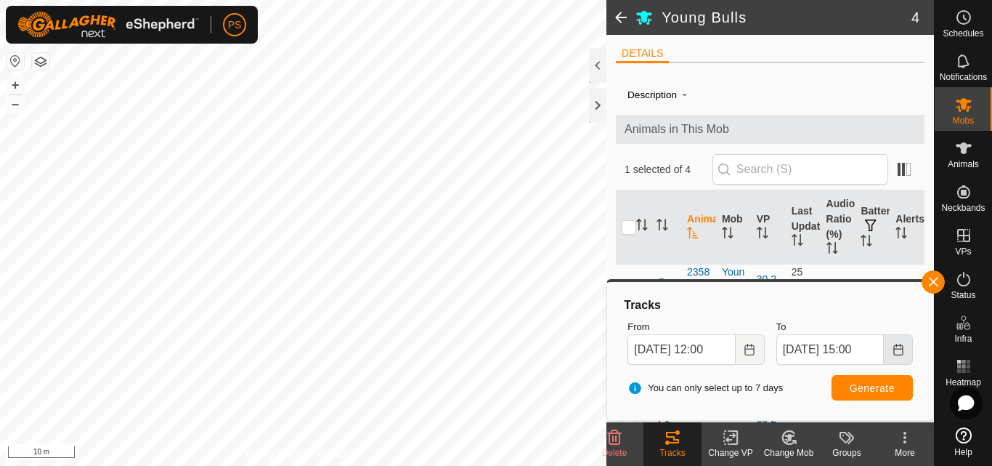
click at [899, 351] on icon "Choose Date" at bounding box center [899, 350] width 12 height 12
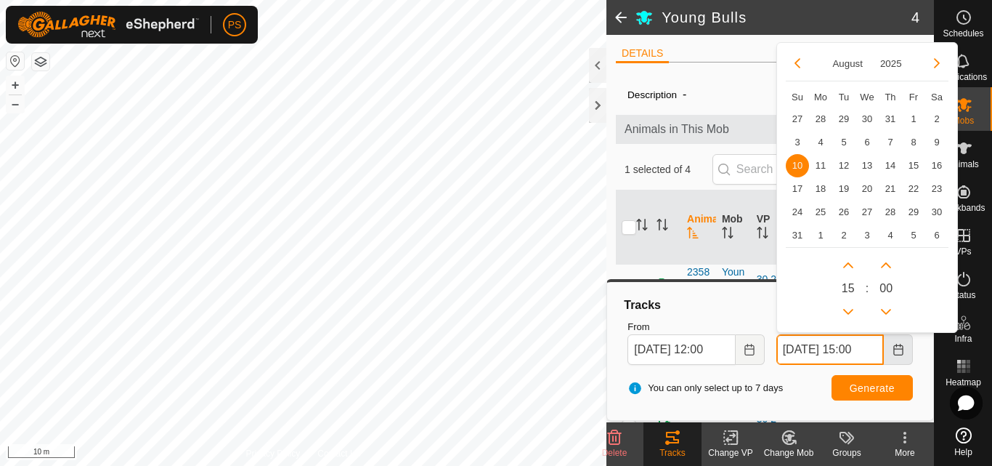
scroll to position [0, 7]
click at [847, 267] on button "Next Hour" at bounding box center [847, 264] width 23 height 23
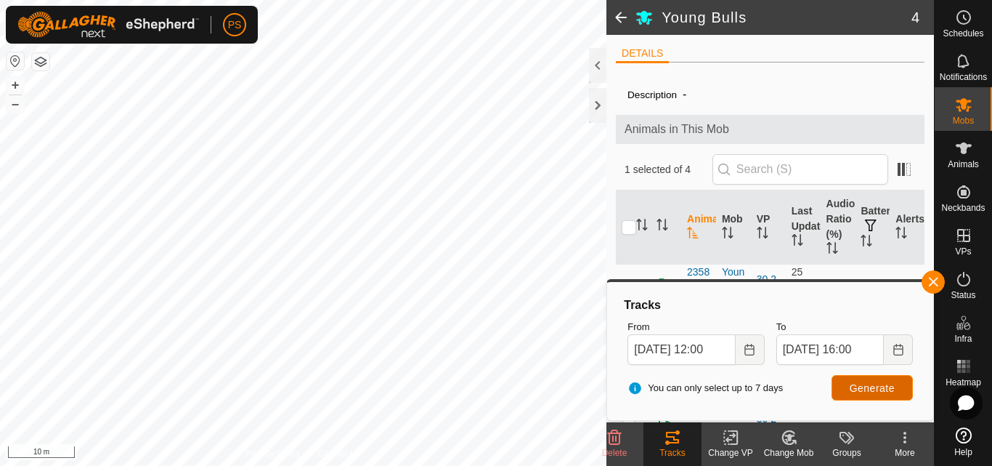
scroll to position [0, 0]
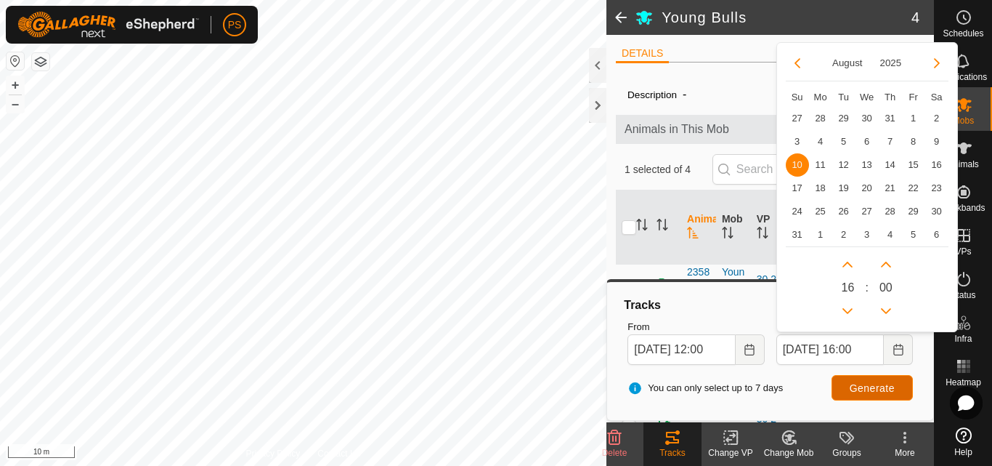
click at [887, 390] on span "Generate" at bounding box center [872, 388] width 45 height 12
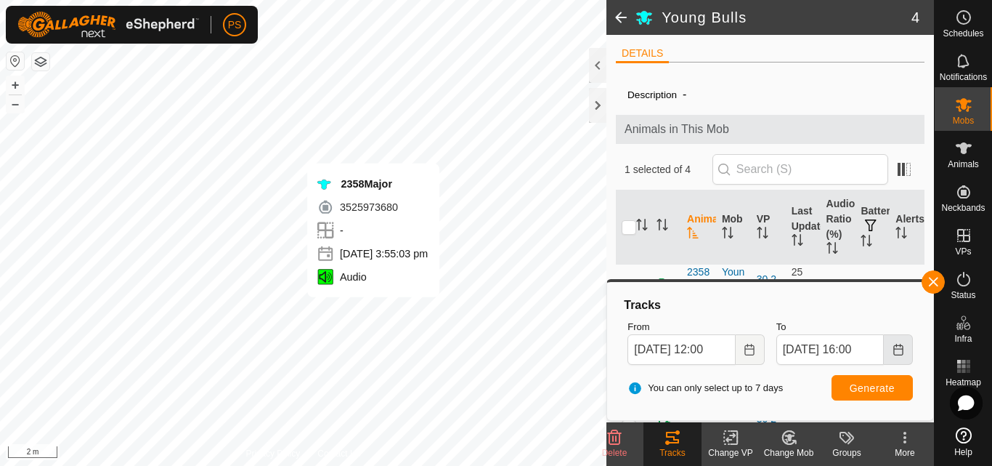
click at [901, 350] on icon "Choose Date" at bounding box center [899, 350] width 12 height 12
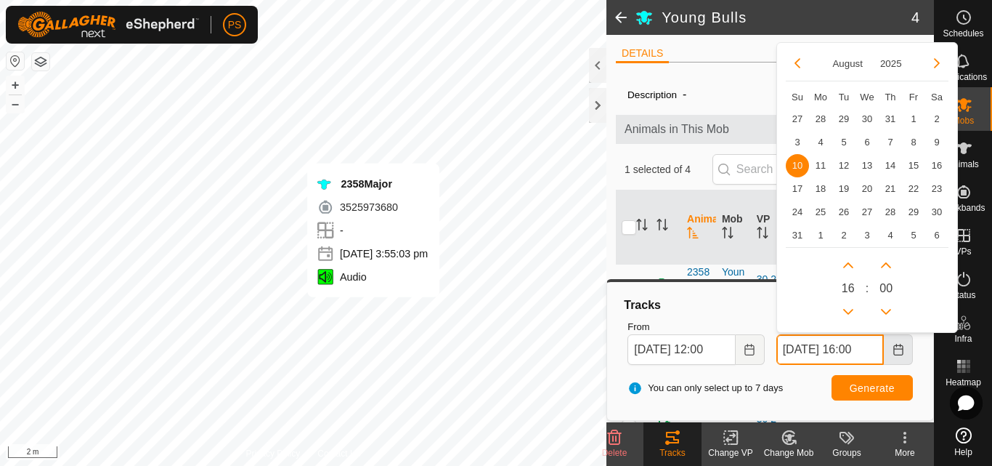
scroll to position [0, 7]
click at [849, 311] on button "Previous Hour" at bounding box center [847, 310] width 23 height 23
type input "[DATE] 15:00"
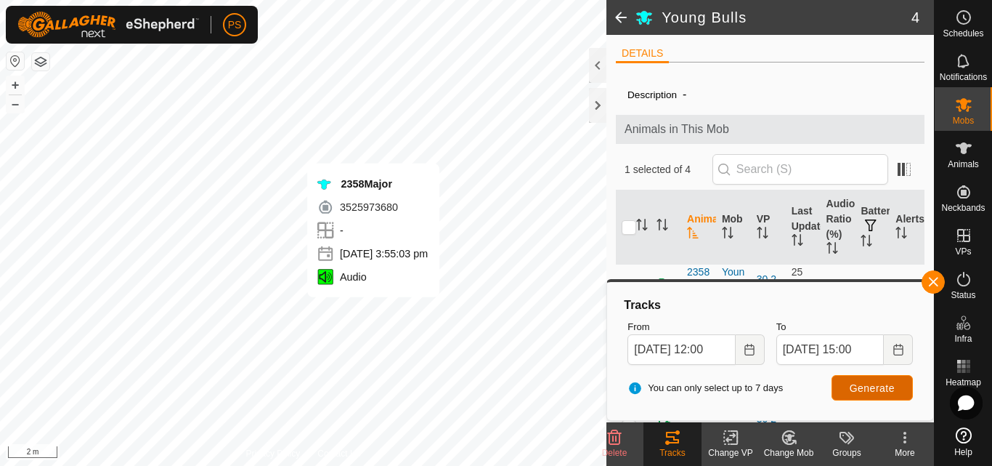
scroll to position [0, 0]
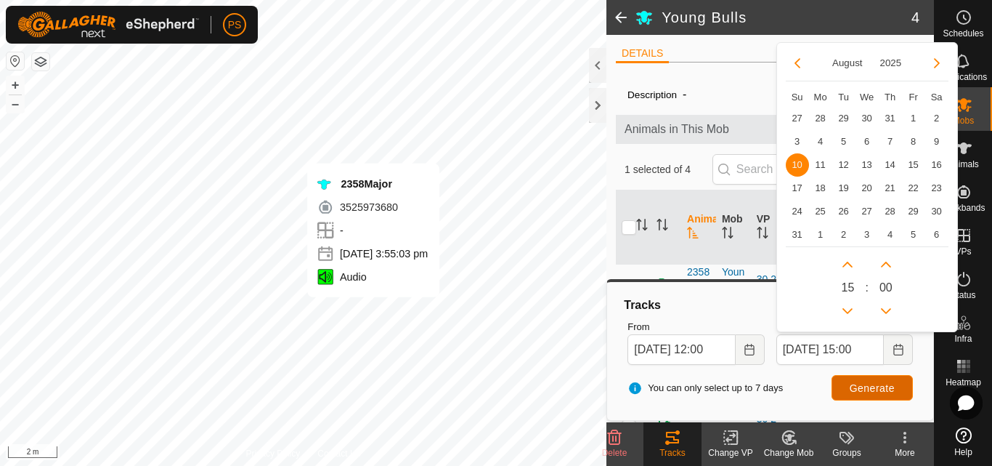
click at [877, 387] on span "Generate" at bounding box center [872, 388] width 45 height 12
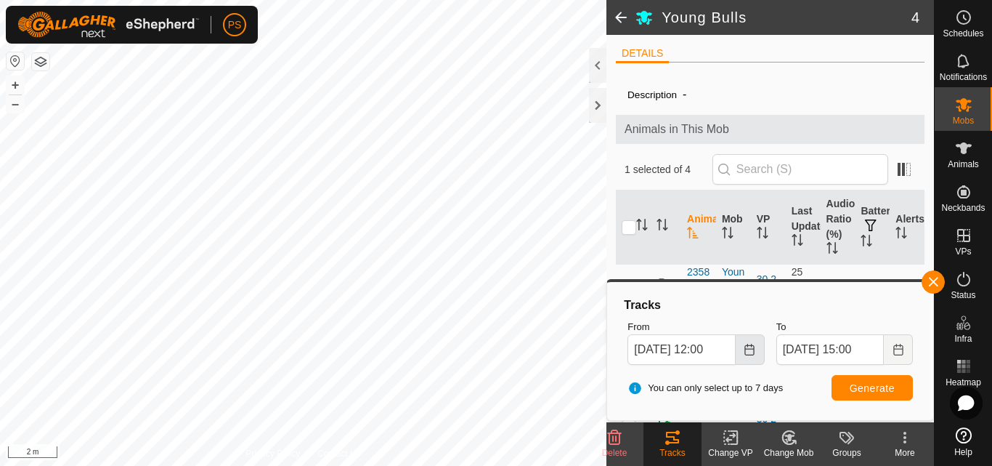
click at [749, 349] on icon "Choose Date" at bounding box center [748, 350] width 9 height 12
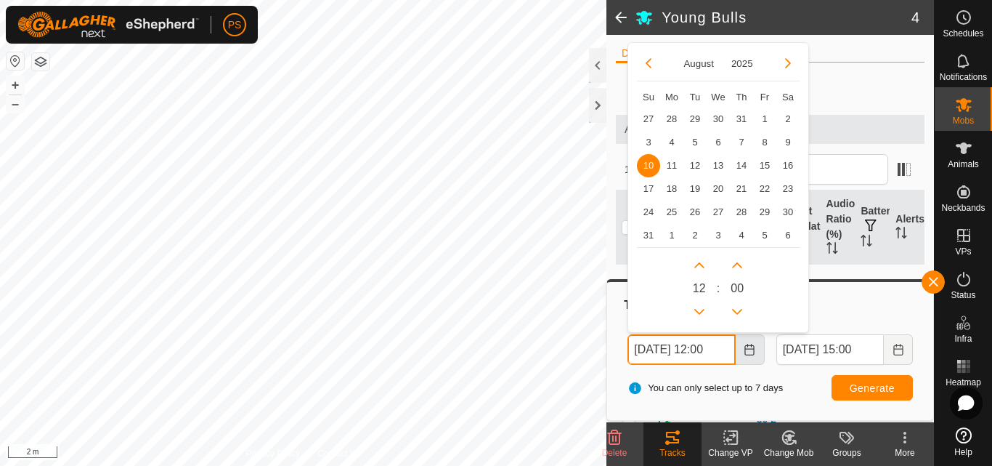
scroll to position [0, 7]
click at [697, 261] on button "Next Hour" at bounding box center [699, 264] width 23 height 23
click at [698, 261] on span "Next Hour" at bounding box center [698, 261] width 0 height 0
click at [697, 261] on button "Next Hour" at bounding box center [699, 264] width 23 height 23
type input "[DATE] 15:00"
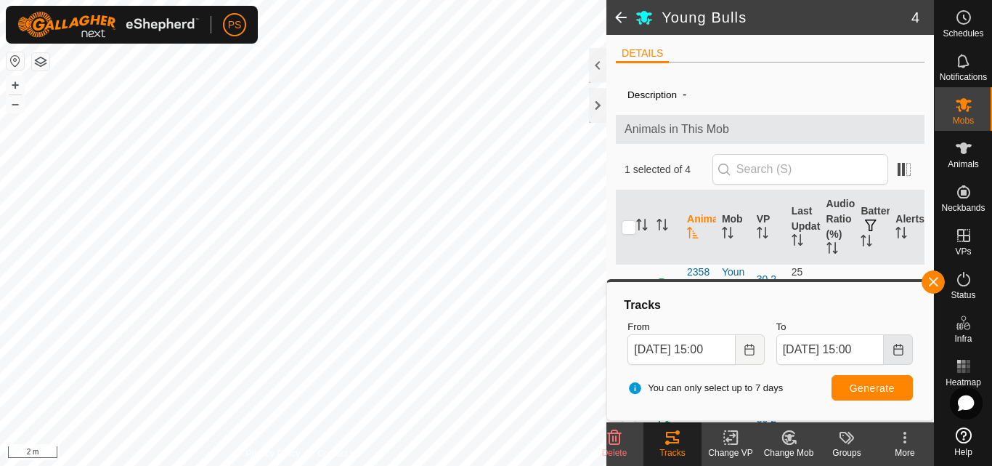
scroll to position [0, 0]
click at [898, 346] on icon "Choose Date" at bounding box center [899, 350] width 12 height 12
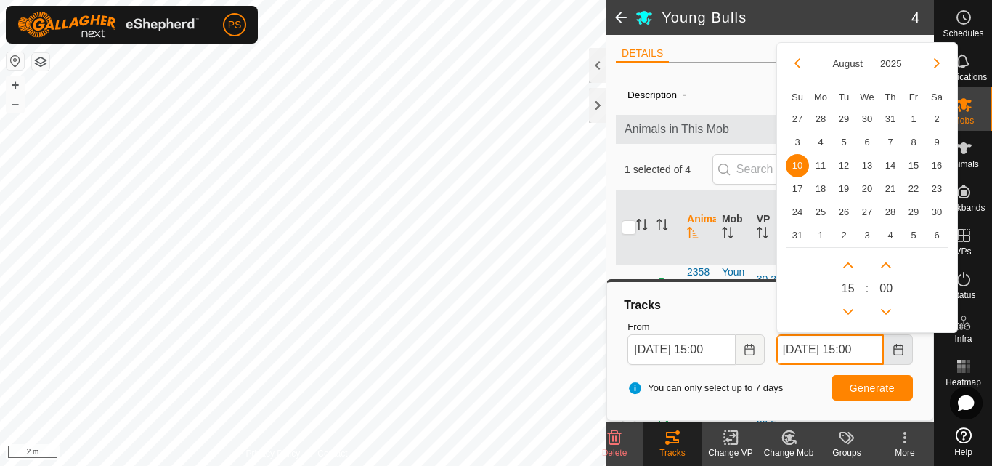
scroll to position [0, 7]
click at [847, 262] on button "Next Hour" at bounding box center [847, 264] width 23 height 23
type input "[DATE] 16:00"
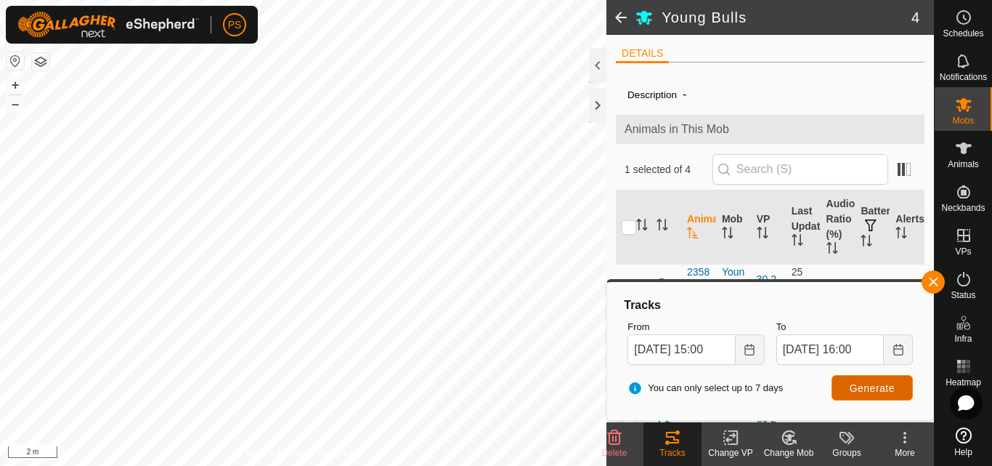
scroll to position [0, 0]
click at [872, 386] on span "Generate" at bounding box center [872, 388] width 45 height 12
click at [935, 280] on span "button" at bounding box center [933, 282] width 12 height 12
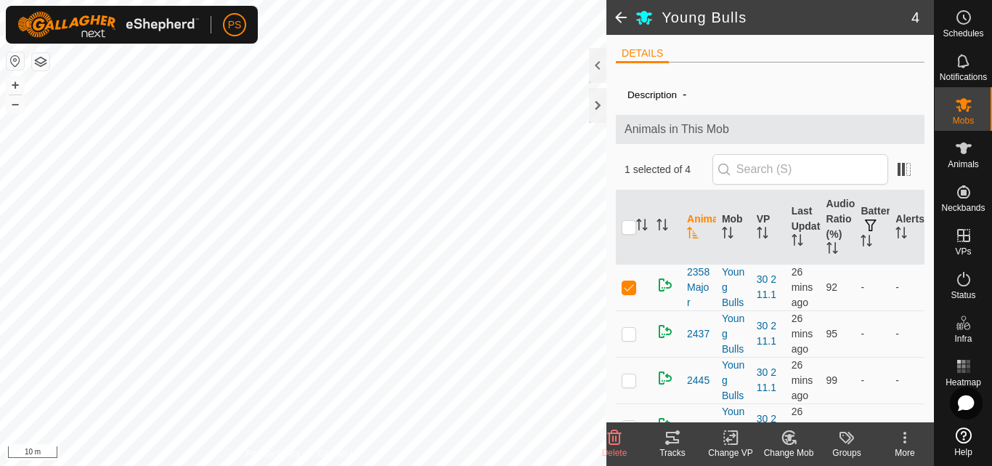
click at [619, 18] on span at bounding box center [620, 17] width 29 height 35
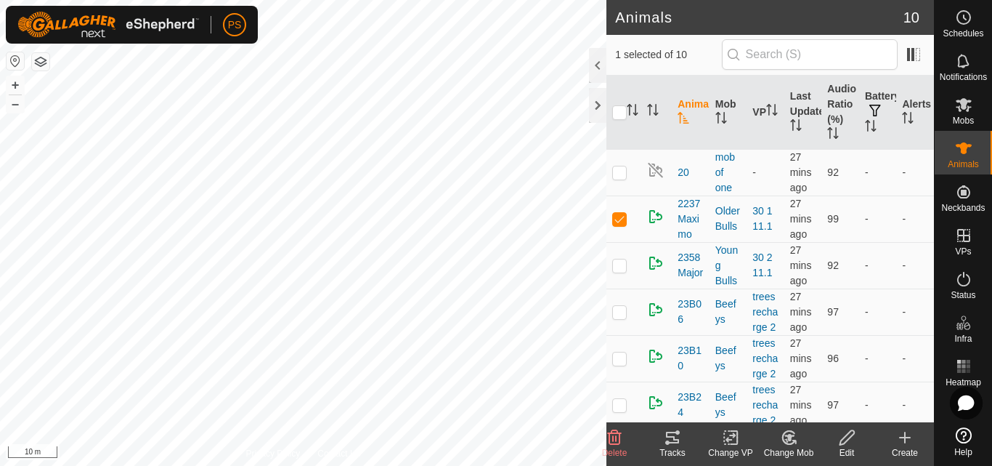
click at [671, 437] on icon at bounding box center [672, 437] width 13 height 12
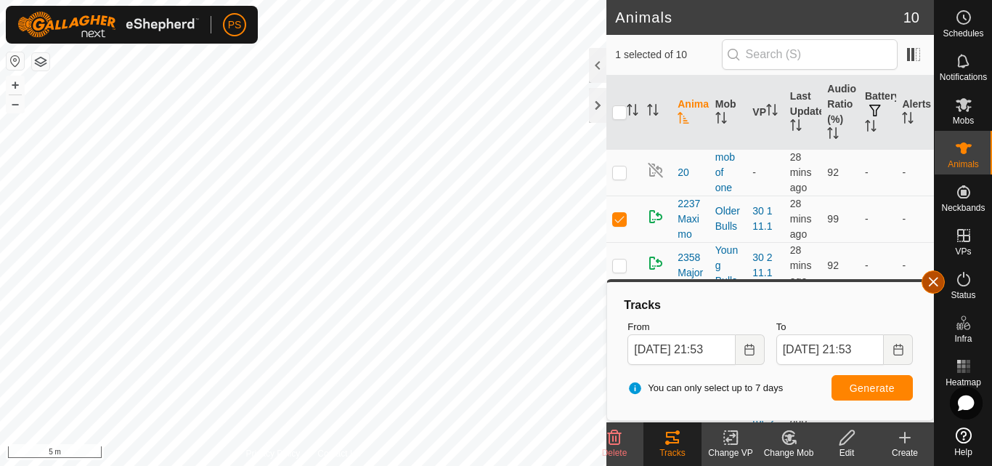
click at [934, 278] on button "button" at bounding box center [933, 281] width 23 height 23
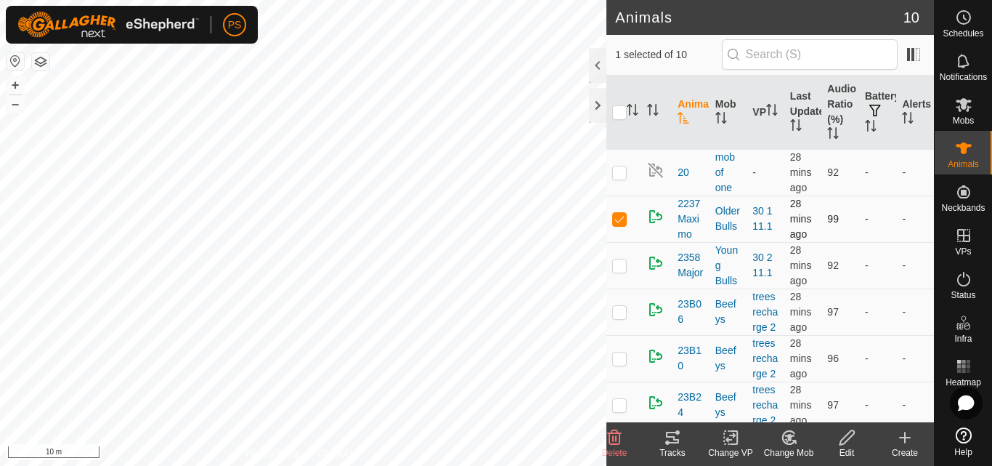
click at [617, 217] on p-checkbox at bounding box center [619, 219] width 15 height 12
checkbox input "false"
